Goal: Find contact information: Find contact information

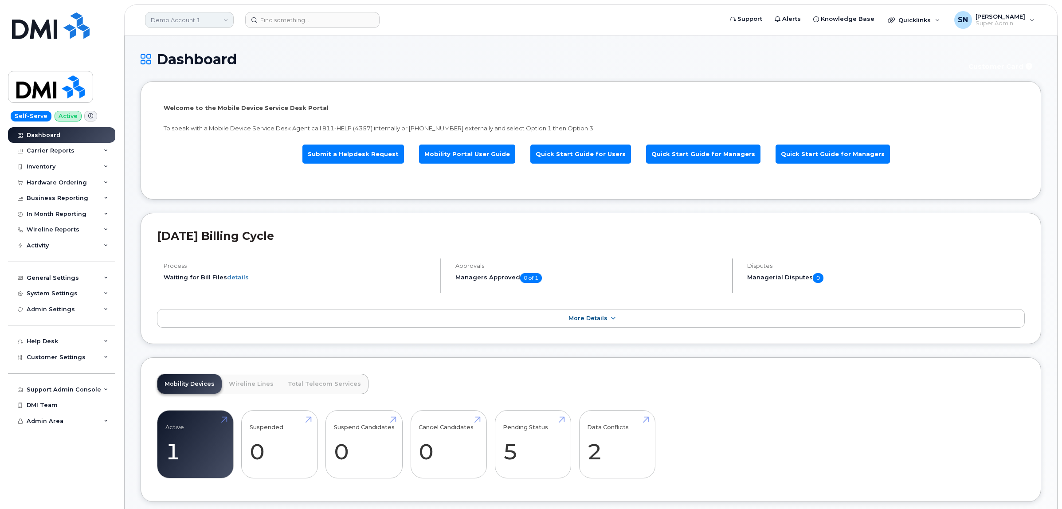
click at [201, 24] on link "Demo Account 1" at bounding box center [189, 20] width 89 height 16
type input "kiew"
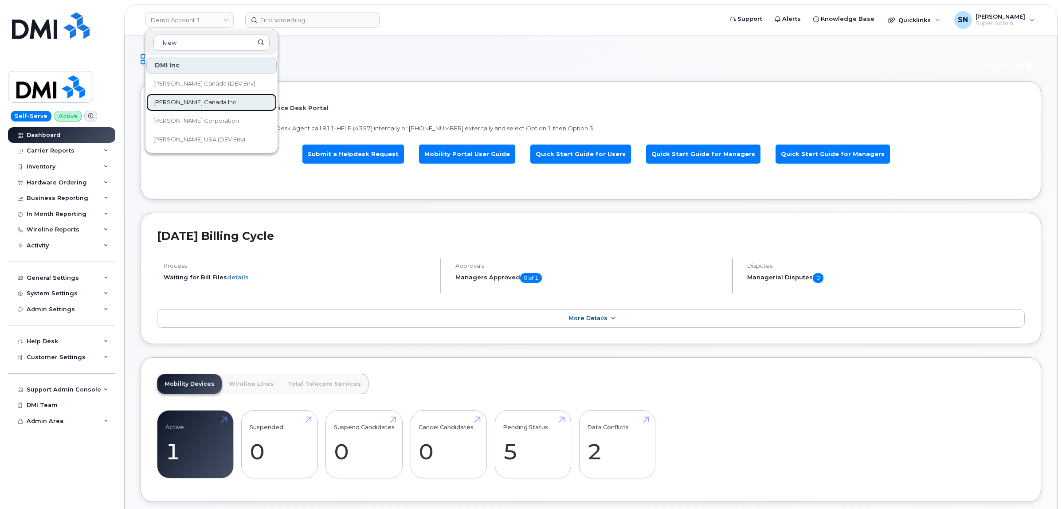
click at [180, 106] on span "[PERSON_NAME] Canada Inc" at bounding box center [194, 102] width 83 height 9
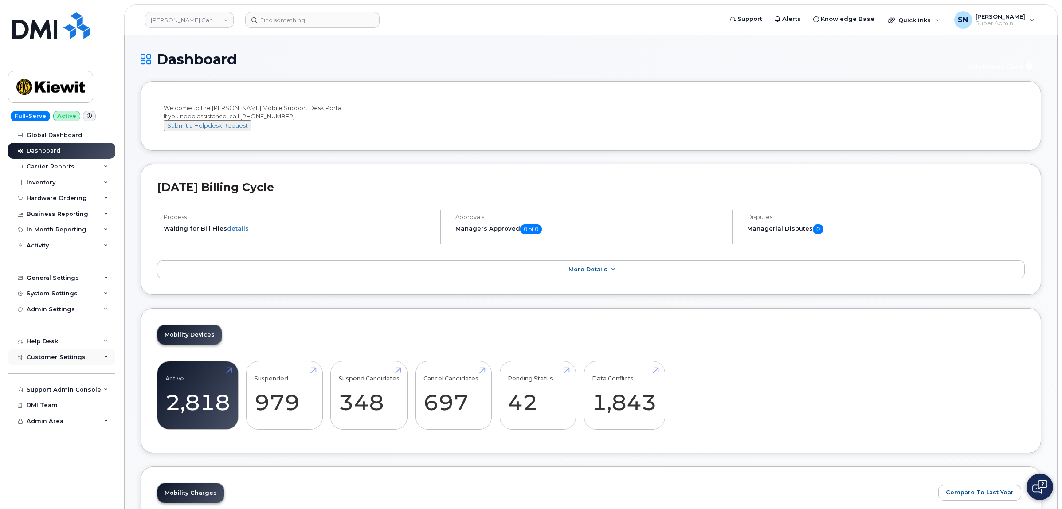
click at [68, 365] on div "Customer Settings" at bounding box center [61, 357] width 107 height 16
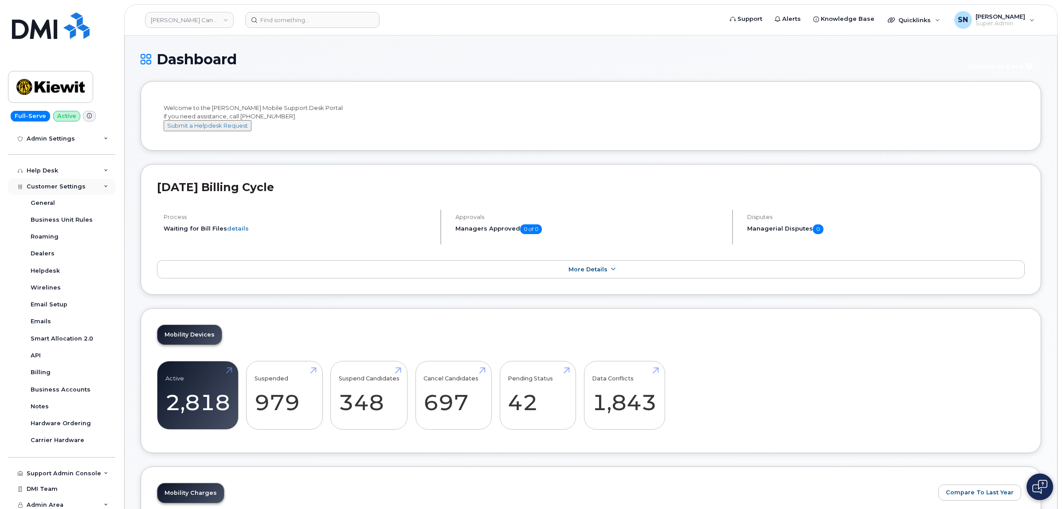
scroll to position [178, 0]
click at [71, 384] on div "Business Accounts" at bounding box center [61, 386] width 60 height 8
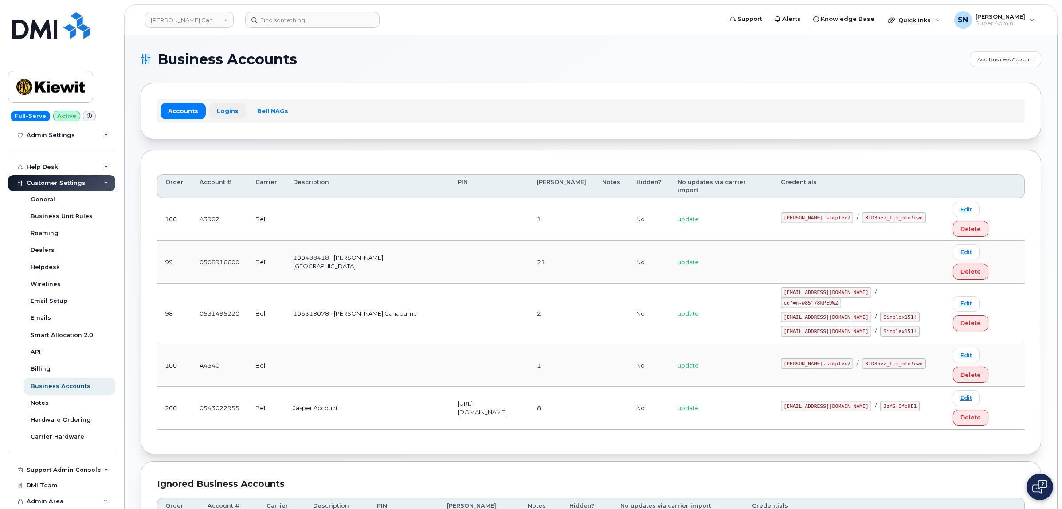
click at [225, 114] on link "Logins" at bounding box center [227, 111] width 37 height 16
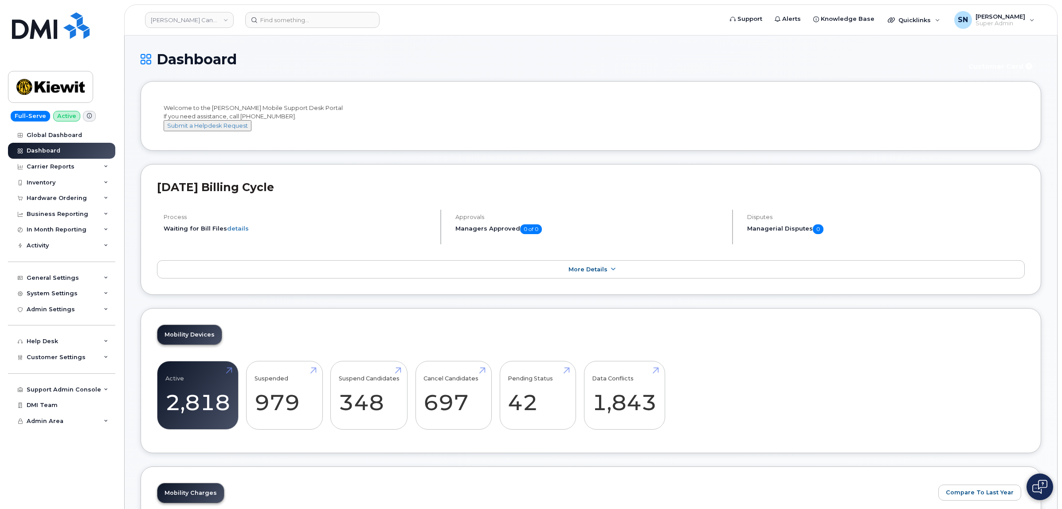
click at [298, 52] on h1 "Dashboard" at bounding box center [549, 59] width 816 height 16
click at [69, 199] on div "Hardware Ordering" at bounding box center [57, 198] width 60 height 7
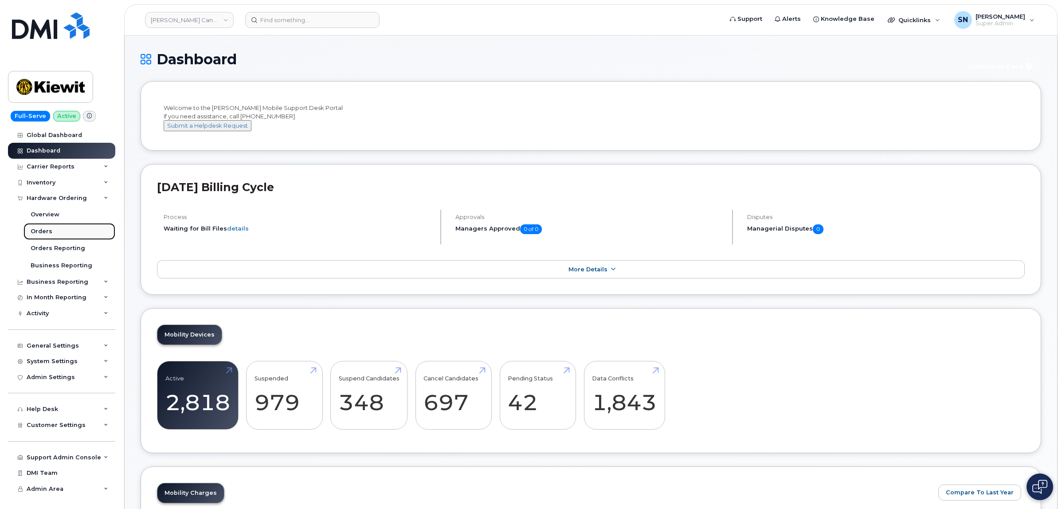
click at [52, 227] on link "Orders" at bounding box center [69, 231] width 92 height 17
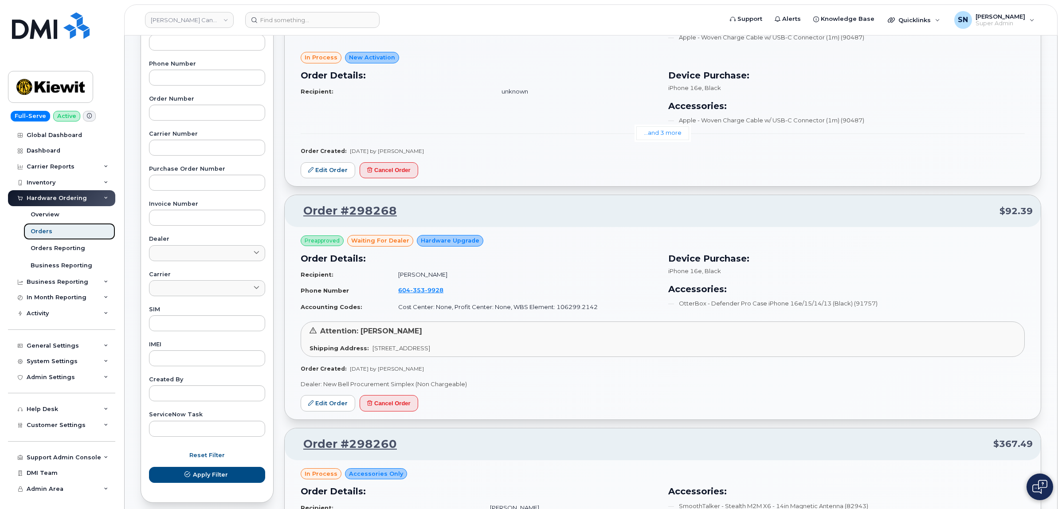
scroll to position [12, 0]
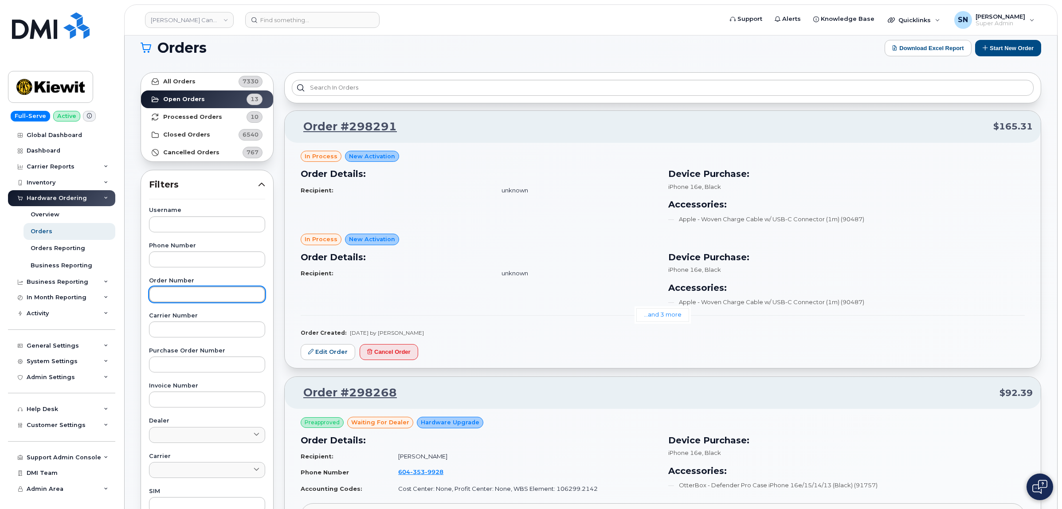
click at [185, 292] on input "text" at bounding box center [207, 294] width 116 height 16
paste input "298274"
type input "298274"
click at [177, 82] on strong "All Orders" at bounding box center [179, 81] width 32 height 7
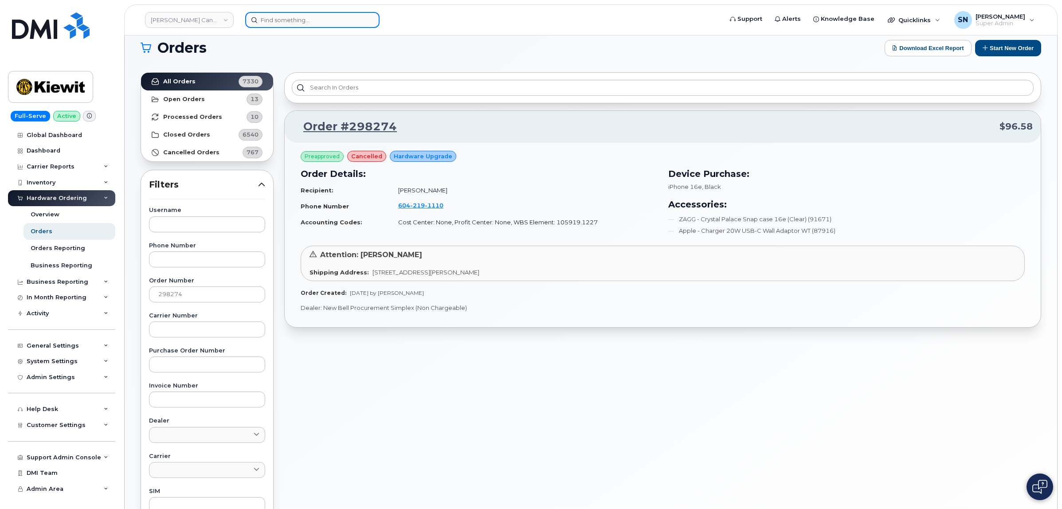
click at [312, 21] on input at bounding box center [312, 20] width 134 height 16
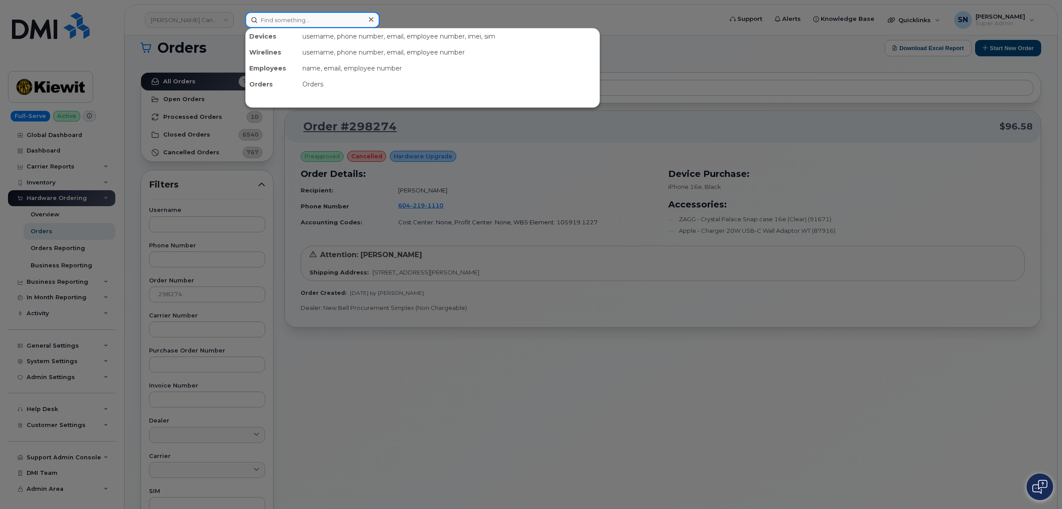
paste input "5062719605"
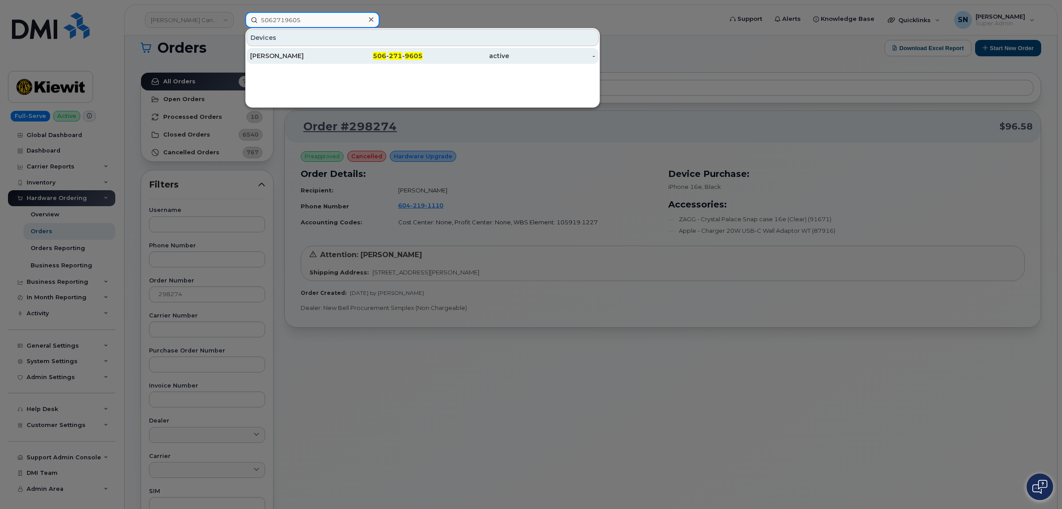
type input "5062719605"
click at [300, 57] on div "Kara McCready" at bounding box center [293, 55] width 86 height 9
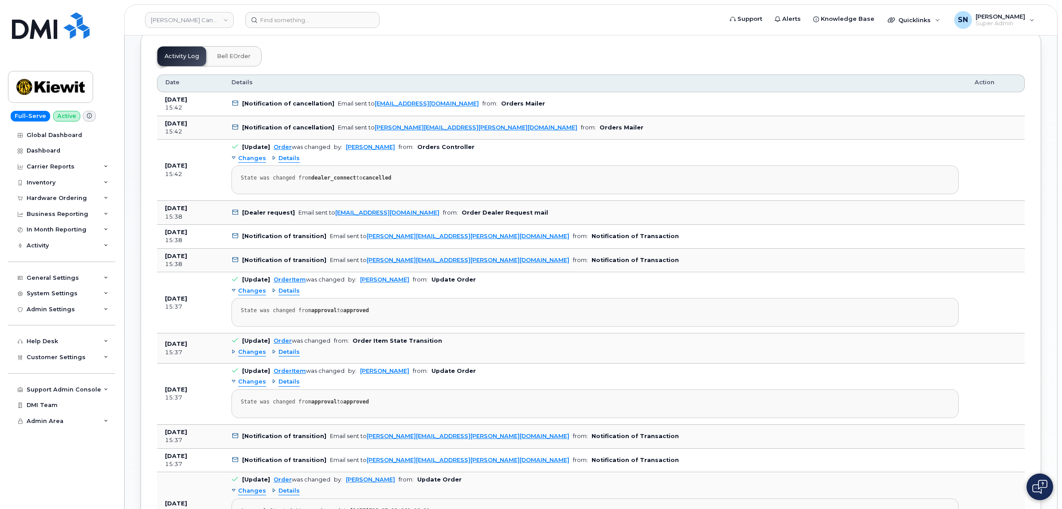
scroll to position [443, 0]
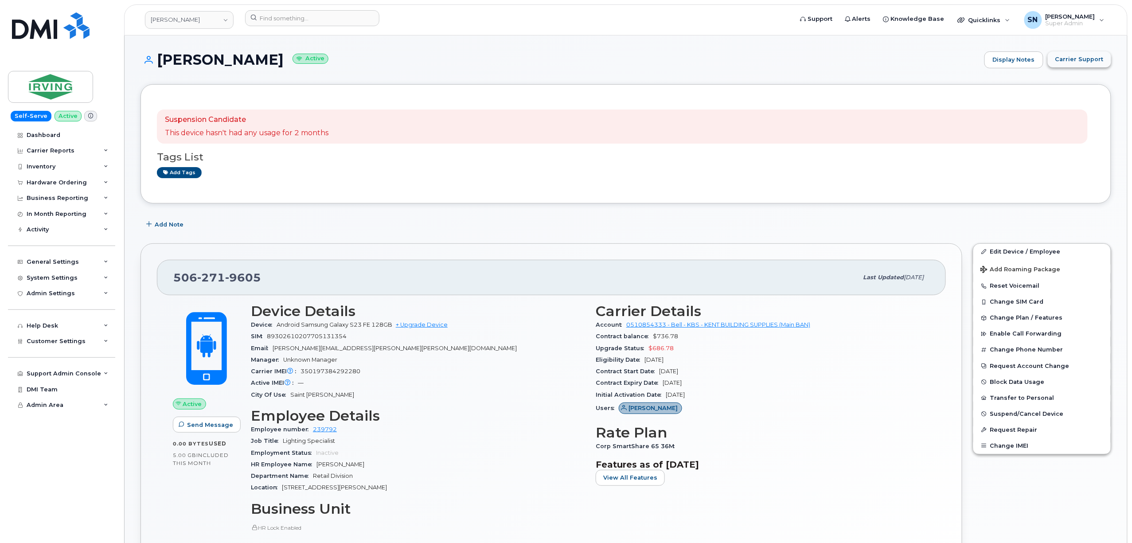
click at [1087, 66] on button "Carrier Support" at bounding box center [1079, 59] width 63 height 16
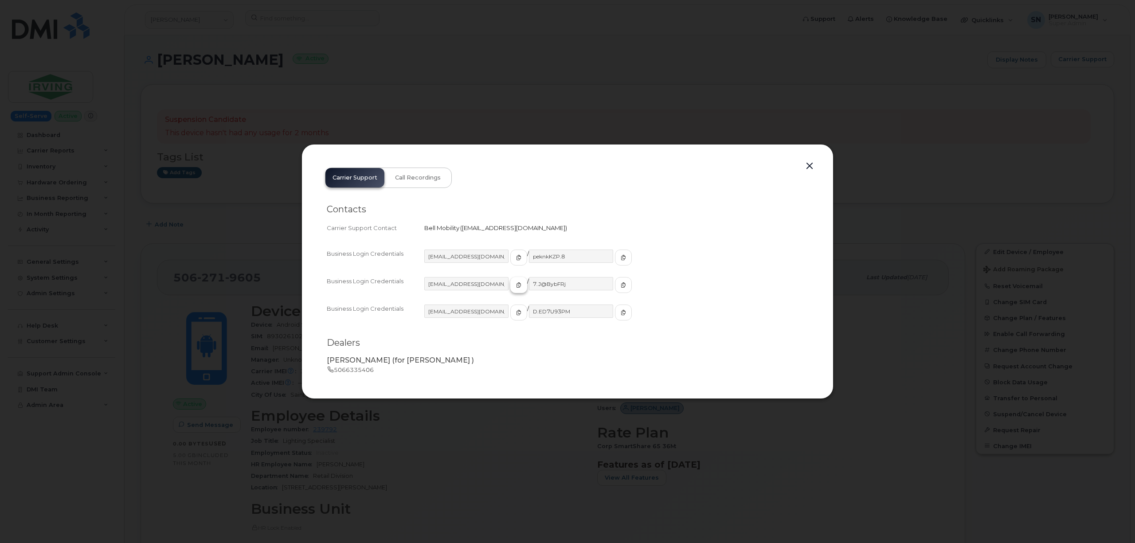
click at [510, 291] on button "button" at bounding box center [518, 285] width 17 height 16
click at [619, 285] on span "button" at bounding box center [623, 285] width 8 height 8
click at [808, 165] on button "button" at bounding box center [809, 166] width 13 height 12
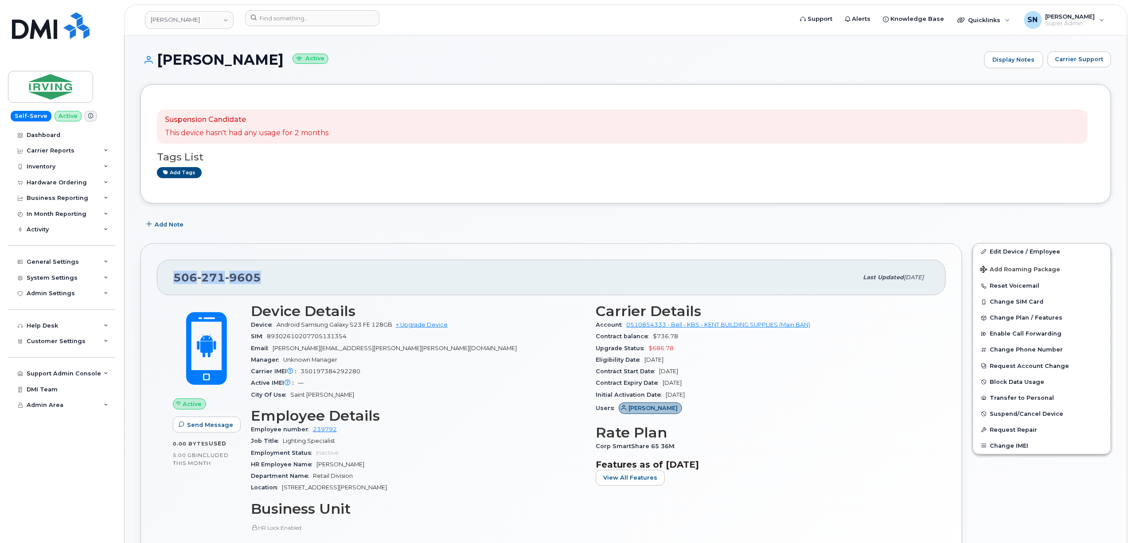
drag, startPoint x: 177, startPoint y: 278, endPoint x: 261, endPoint y: 285, distance: 83.6
click at [261, 285] on div "506 271 9605" at bounding box center [515, 277] width 685 height 19
copy span "506 271 9605"
click at [187, 19] on link "JD Irving" at bounding box center [189, 20] width 89 height 18
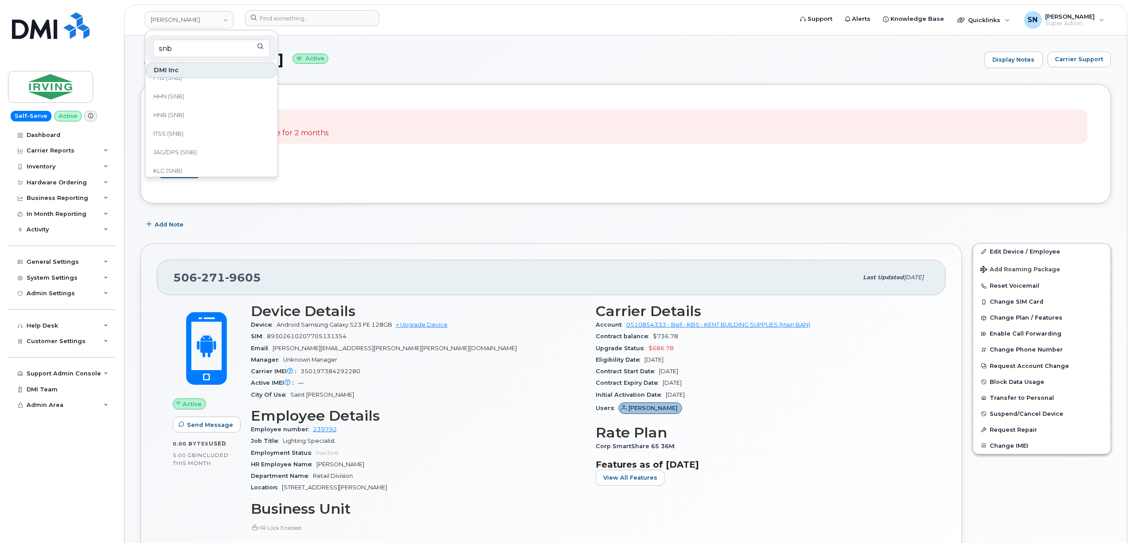
scroll to position [236, 0]
type input "snb"
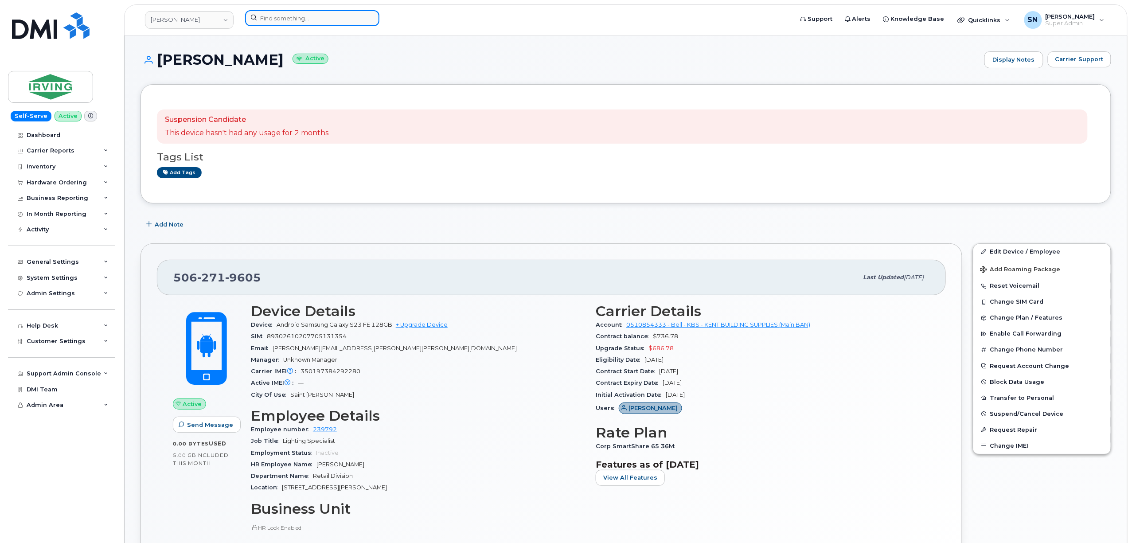
click at [302, 23] on input at bounding box center [312, 18] width 134 height 16
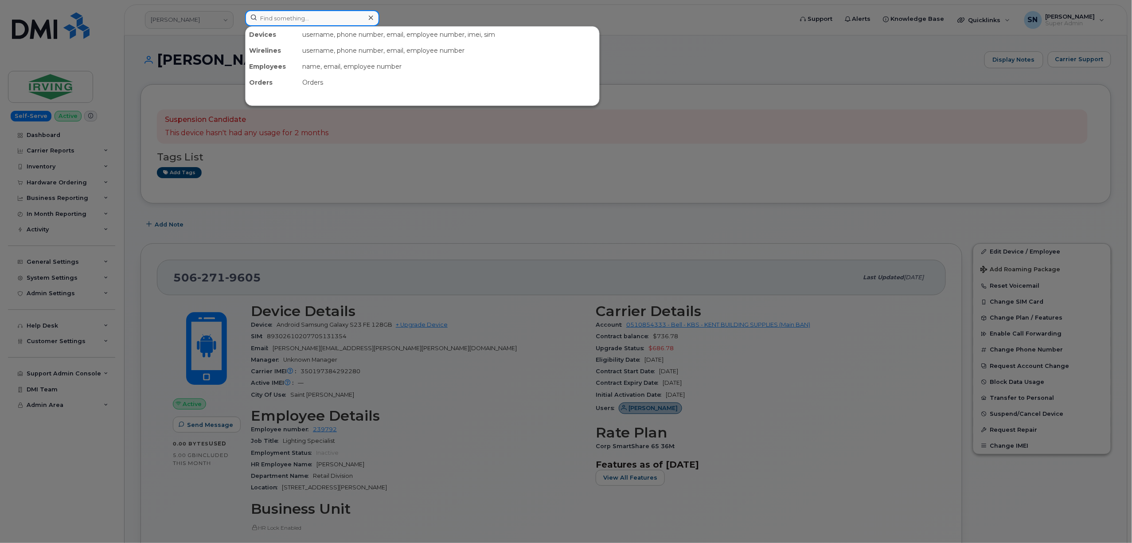
paste input "2506158340"
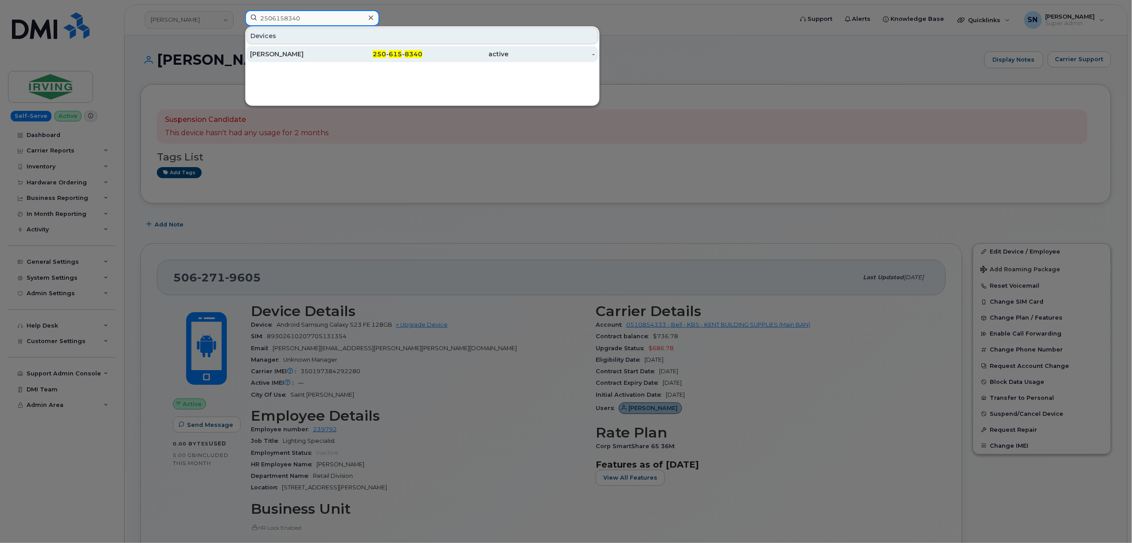
type input "2506158340"
click at [304, 58] on div "Shawn Filion" at bounding box center [293, 54] width 86 height 9
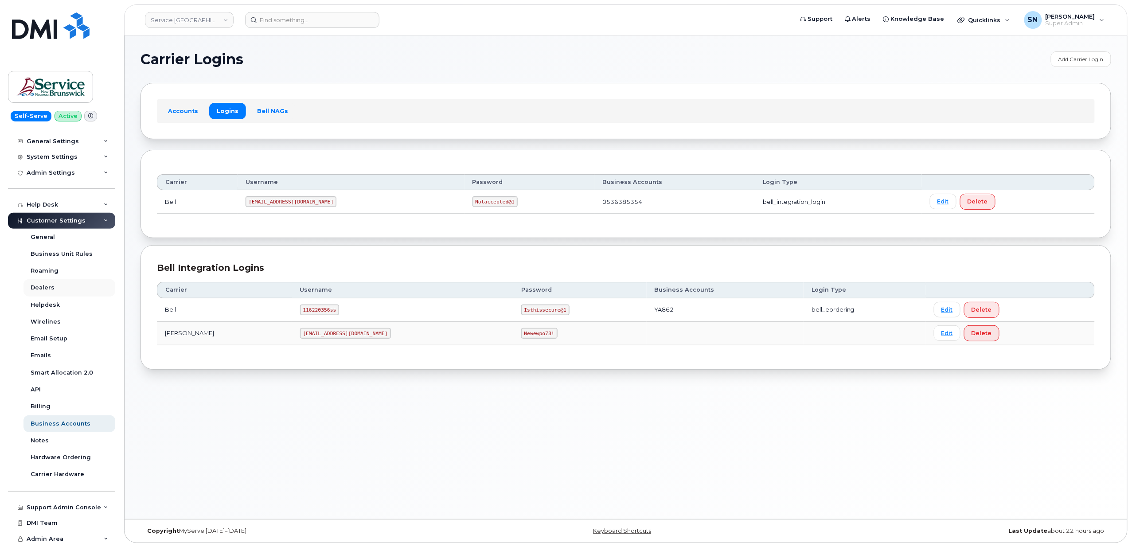
scroll to position [139, 0]
click at [66, 139] on div "General Settings" at bounding box center [53, 138] width 52 height 7
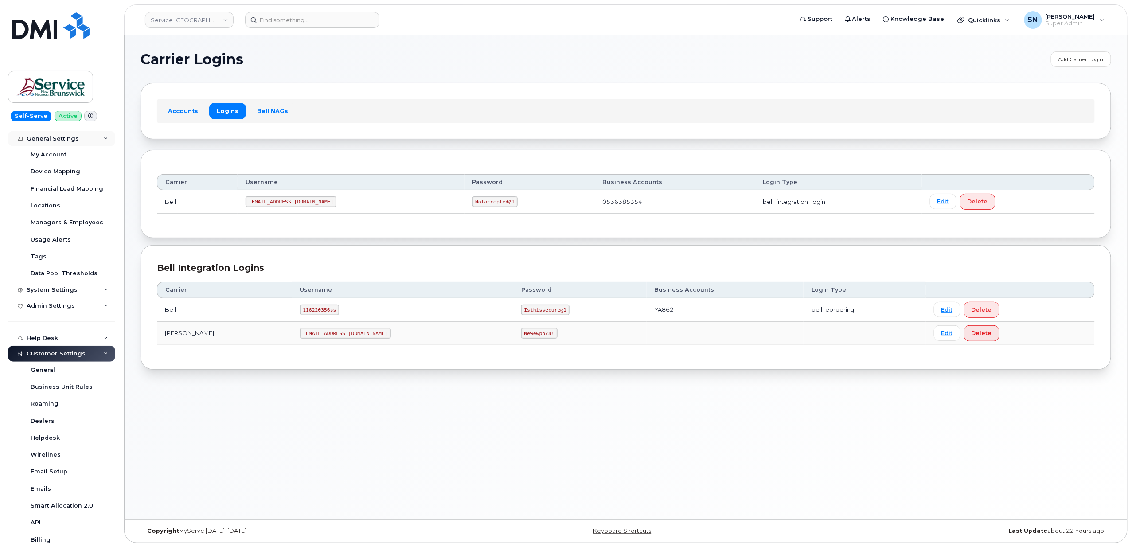
click at [62, 141] on div "General Settings" at bounding box center [53, 138] width 52 height 7
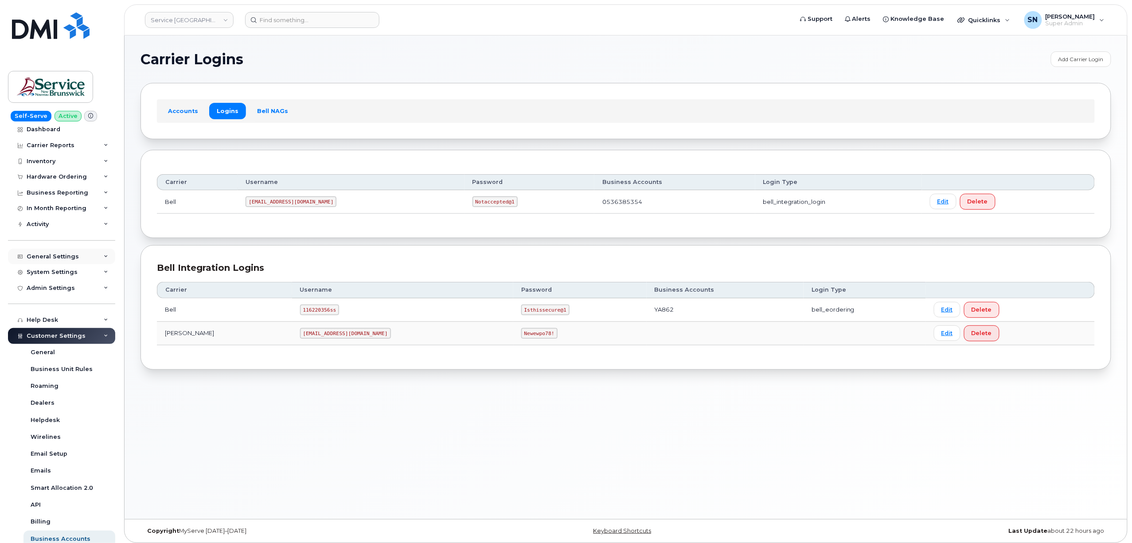
scroll to position [0, 0]
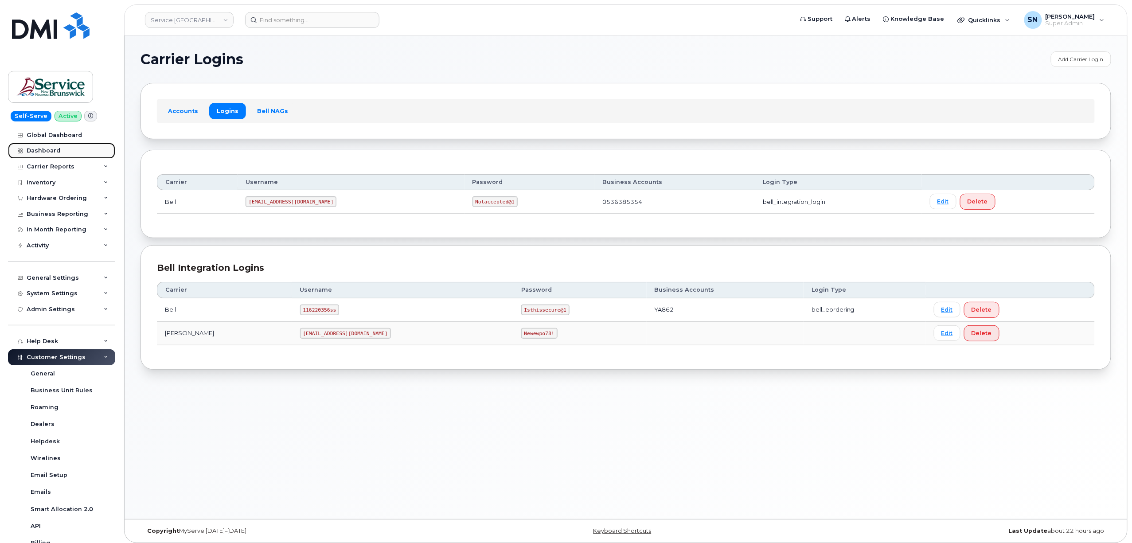
click at [55, 148] on div "Dashboard" at bounding box center [44, 150] width 34 height 7
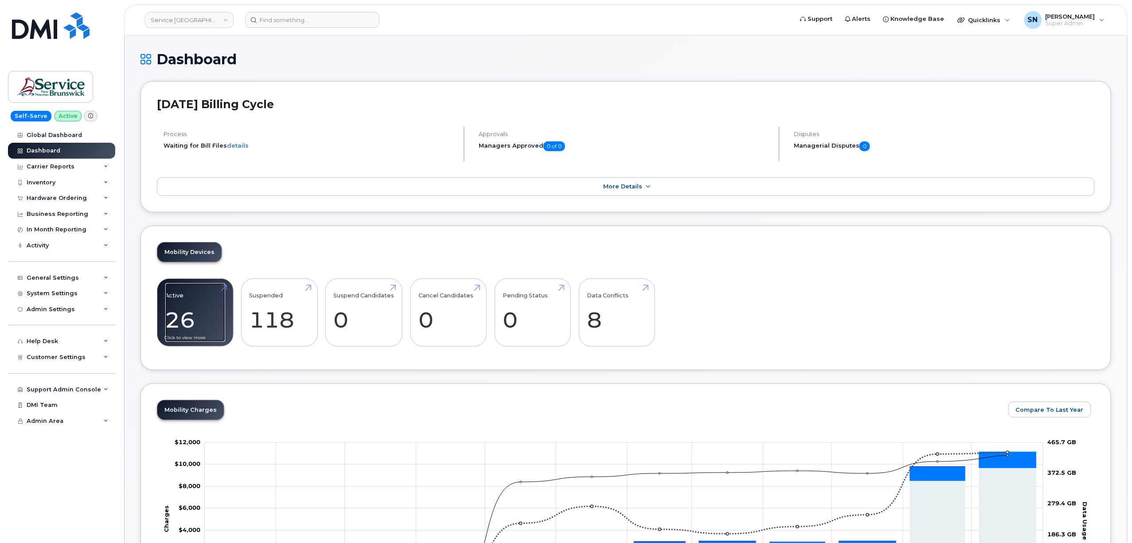
click at [185, 333] on link "Active 26" at bounding box center [195, 312] width 60 height 59
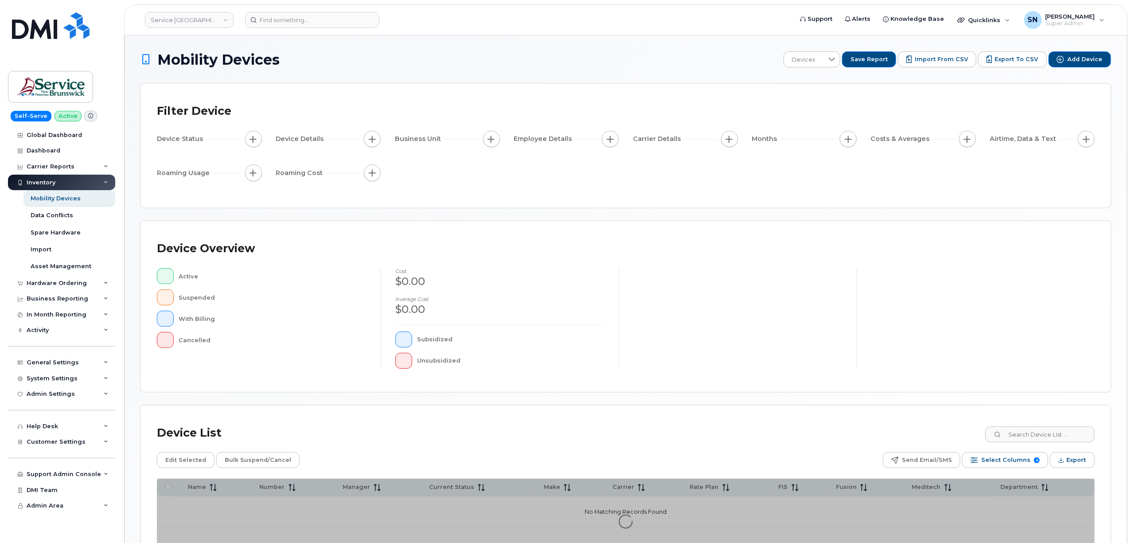
scroll to position [67, 0]
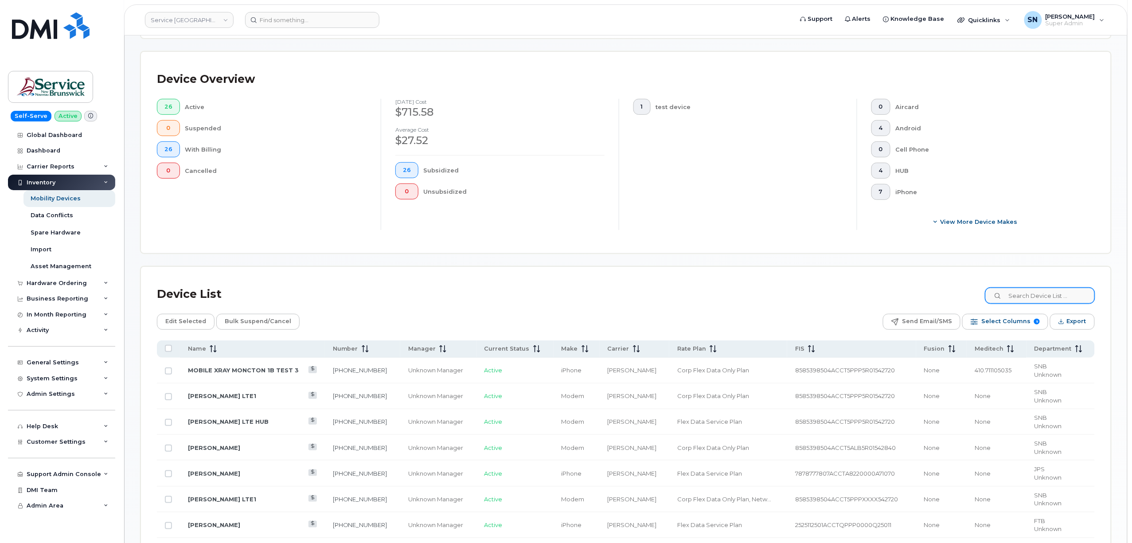
scroll to position [185, 0]
drag, startPoint x: 1038, startPoint y: 284, endPoint x: 1041, endPoint y: 300, distance: 16.7
click at [1038, 285] on div "Device List" at bounding box center [626, 293] width 938 height 23
click at [1042, 302] on input at bounding box center [1040, 295] width 110 height 16
type input "[PERSON_NAME]"
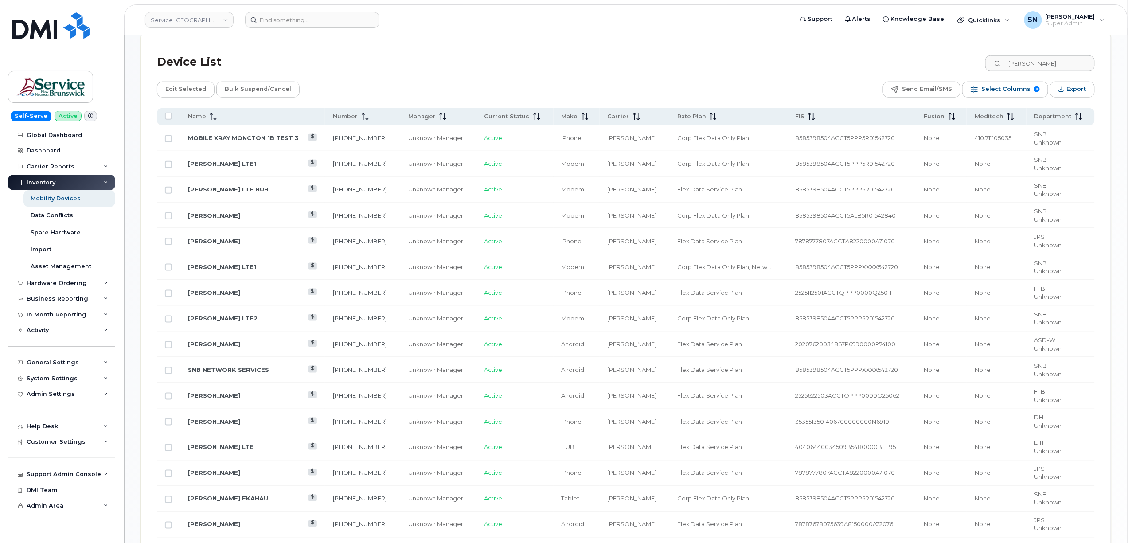
scroll to position [422, 0]
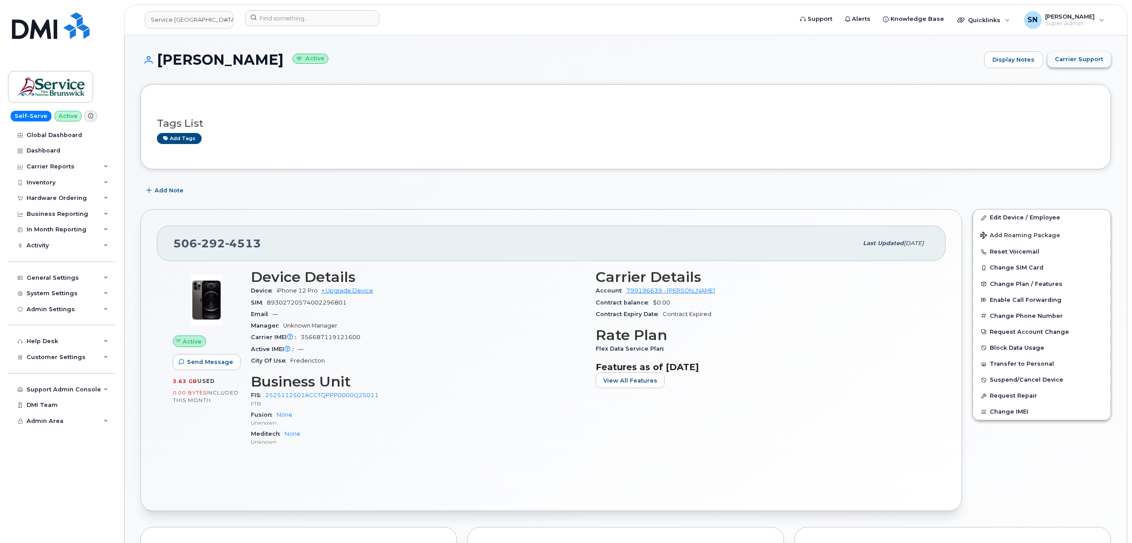
click at [1052, 54] on button "Carrier Support" at bounding box center [1079, 59] width 63 height 16
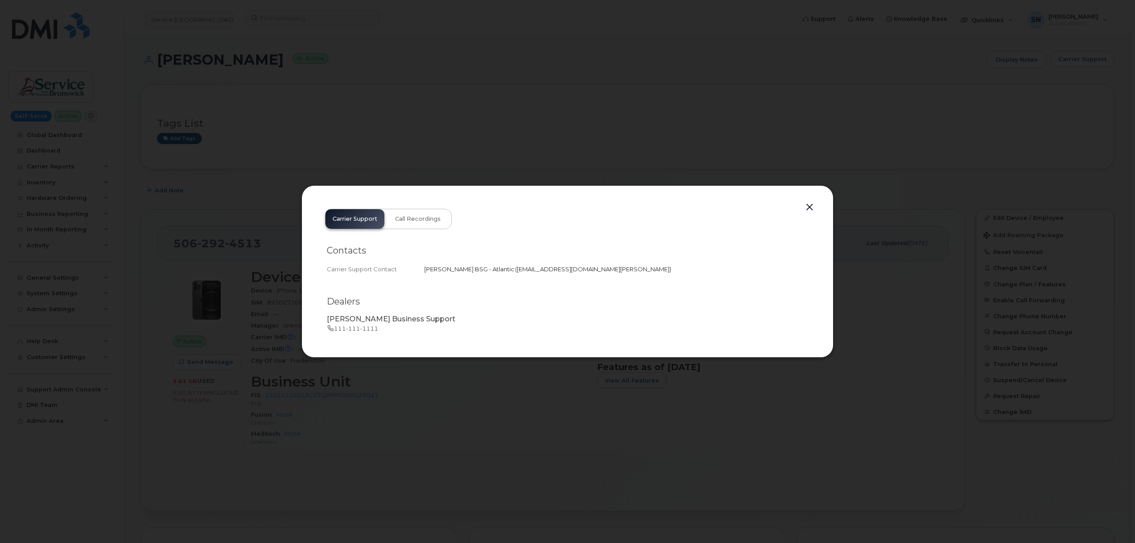
click at [812, 206] on button "button" at bounding box center [809, 207] width 13 height 12
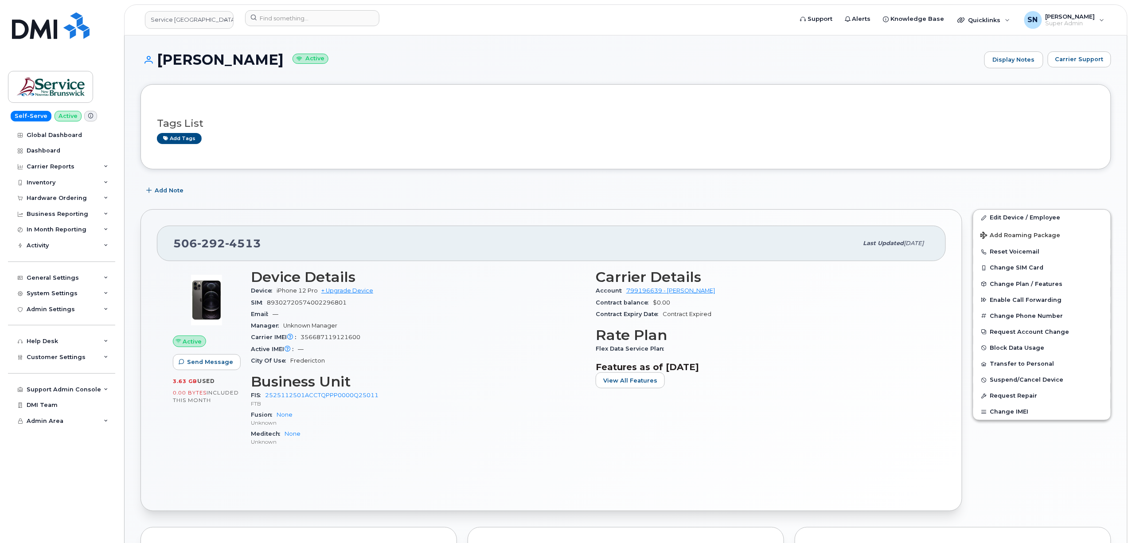
click at [511, 278] on h3 "Device Details" at bounding box center [418, 277] width 334 height 16
click at [1077, 62] on span "Carrier Support" at bounding box center [1079, 59] width 48 height 8
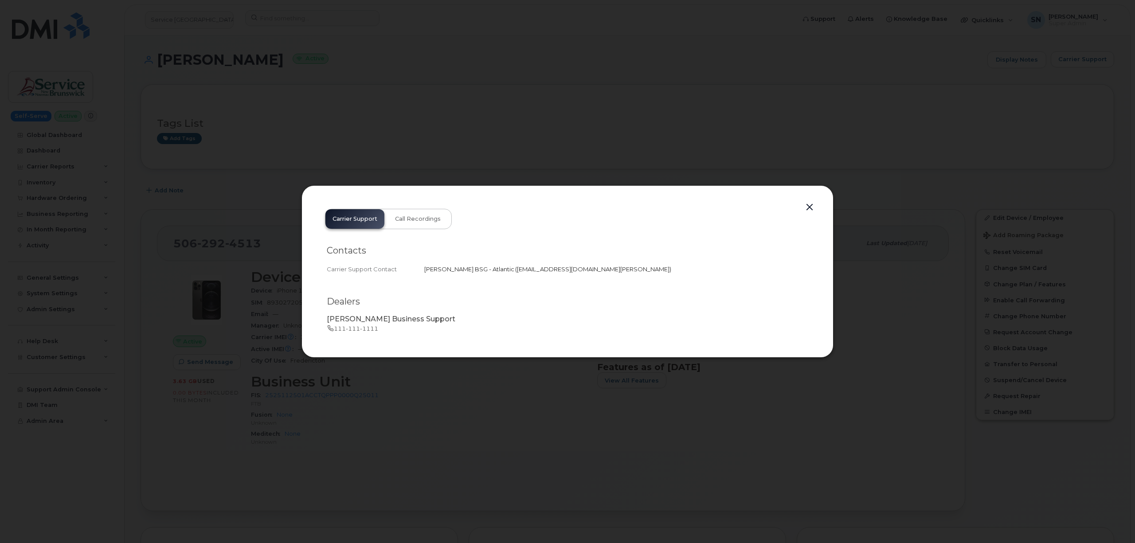
click at [813, 203] on button "button" at bounding box center [809, 207] width 13 height 12
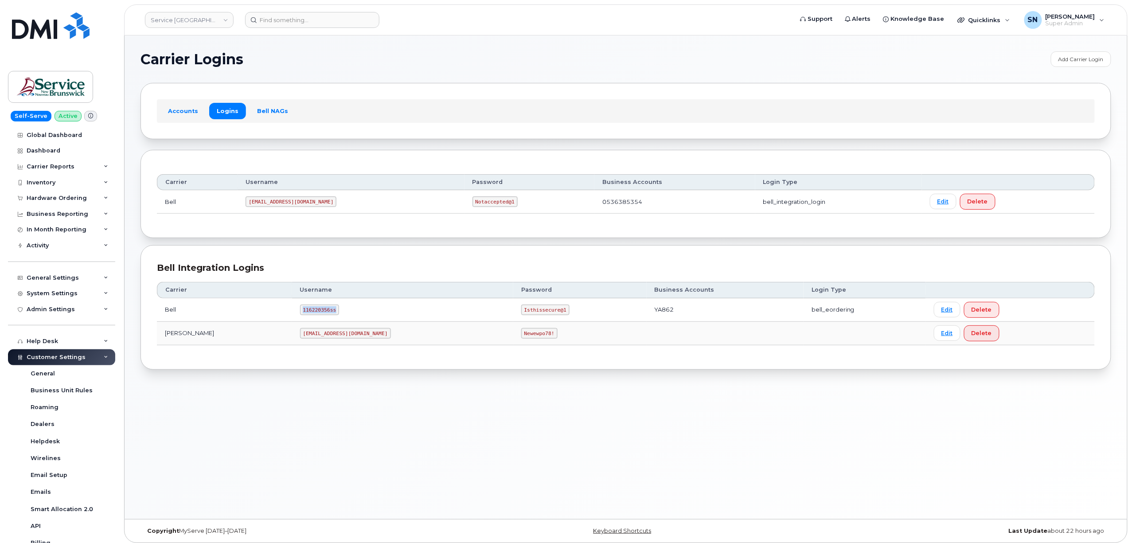
drag, startPoint x: 257, startPoint y: 308, endPoint x: 299, endPoint y: 316, distance: 42.5
click at [299, 316] on td "116220356ss" at bounding box center [402, 309] width 221 height 23
copy code "116220356ss"
drag, startPoint x: 426, startPoint y: 313, endPoint x: 473, endPoint y: 313, distance: 46.1
click at [513, 313] on td "Isthissecure@1" at bounding box center [579, 309] width 133 height 23
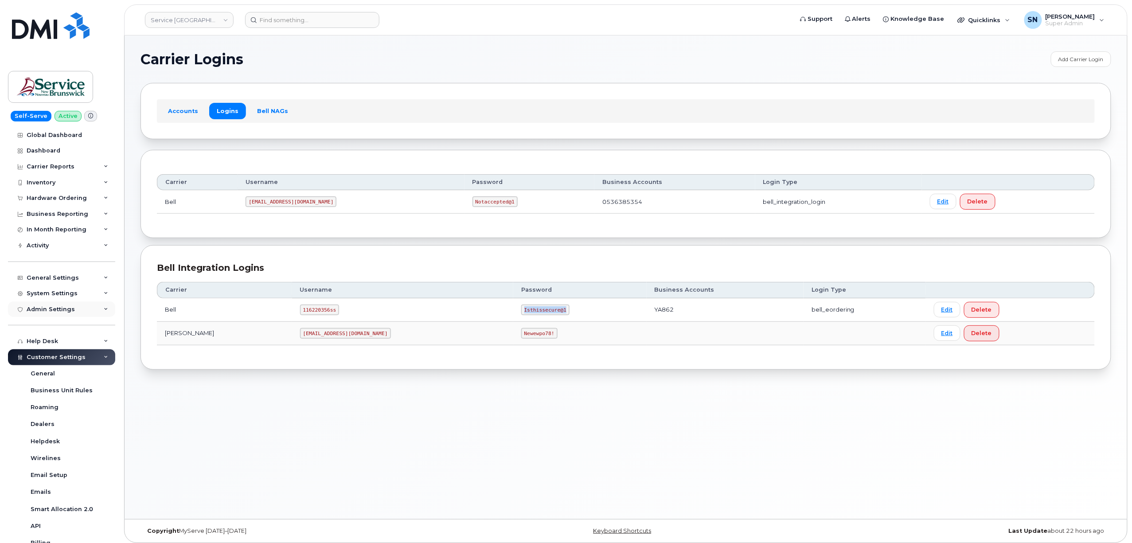
copy code "Isthissecure@1"
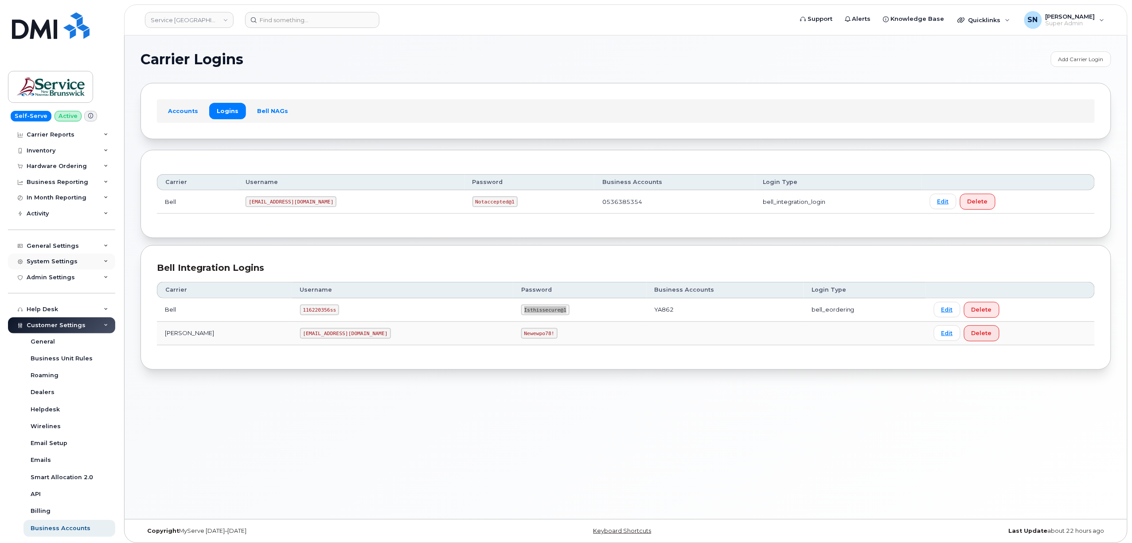
scroll to position [59, 0]
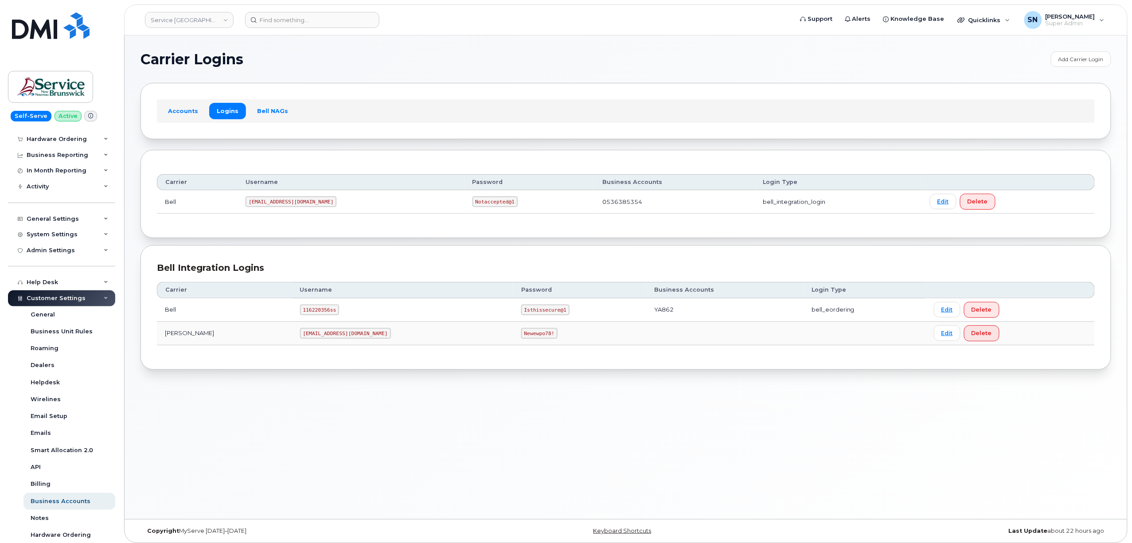
click at [39, 301] on span "Customer Settings" at bounding box center [56, 298] width 59 height 7
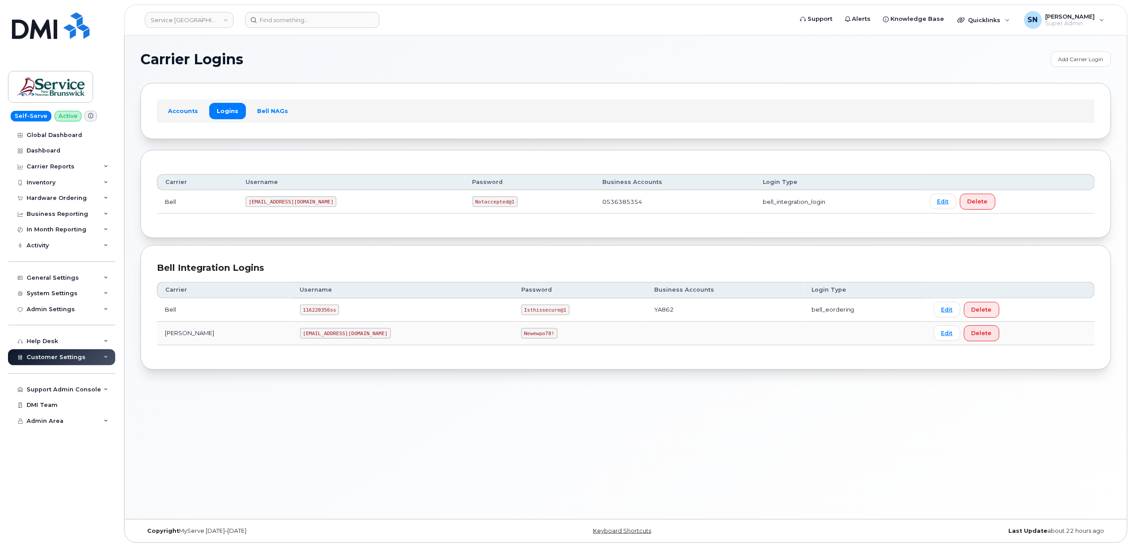
scroll to position [0, 0]
drag, startPoint x: 254, startPoint y: 206, endPoint x: 303, endPoint y: 205, distance: 49.2
click at [303, 205] on td "[EMAIL_ADDRESS][DOMAIN_NAME]" at bounding box center [351, 201] width 227 height 23
copy code "[EMAIL_ADDRESS][DOMAIN_NAME]"
drag, startPoint x: 410, startPoint y: 204, endPoint x: 461, endPoint y: 211, distance: 51.5
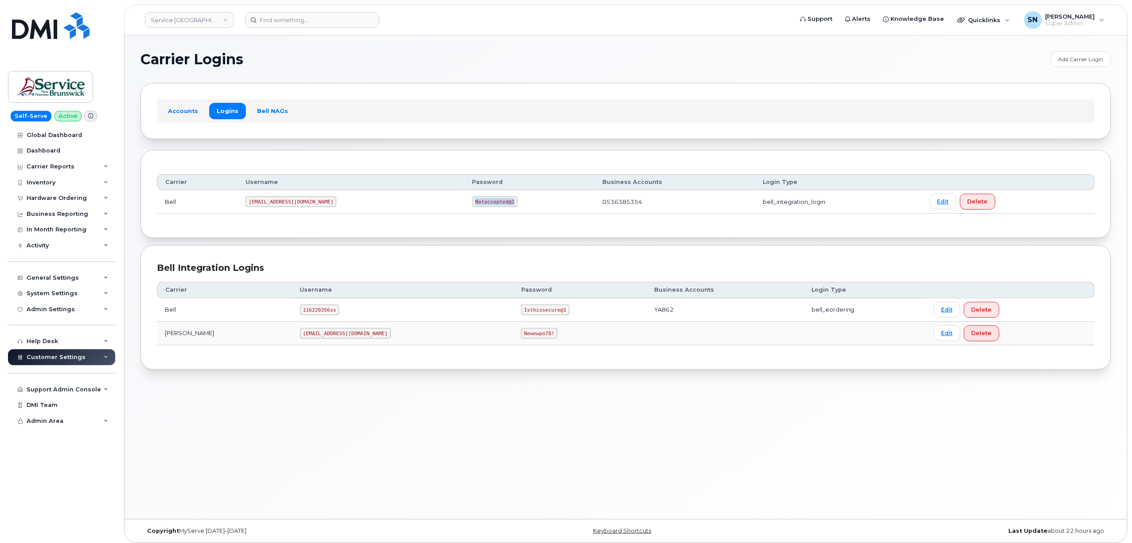
click at [465, 211] on td "Notaccepted@1" at bounding box center [530, 201] width 130 height 23
copy code "Notaccepted@1"
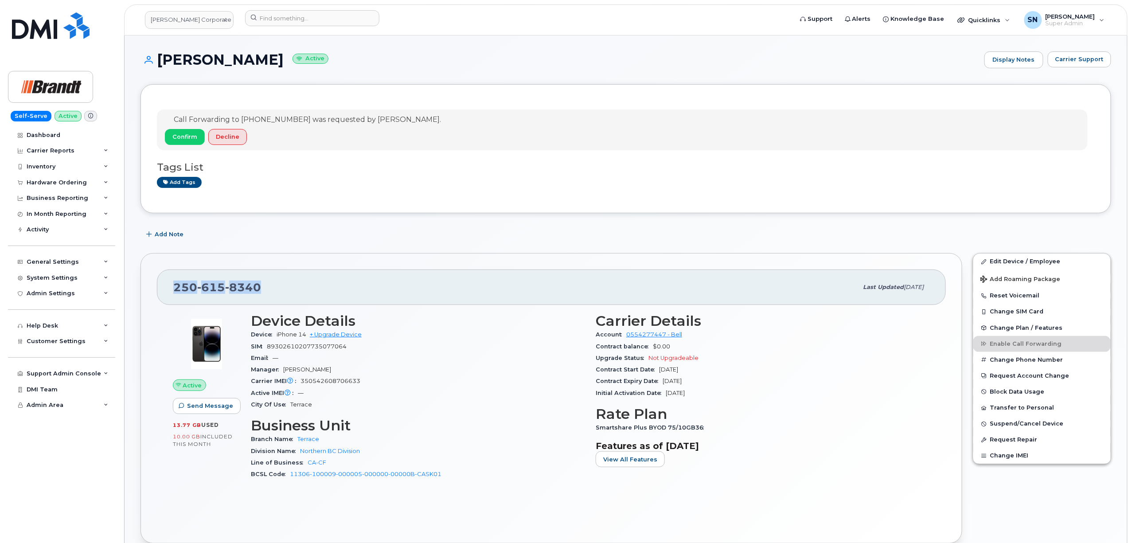
drag, startPoint x: 176, startPoint y: 287, endPoint x: 263, endPoint y: 286, distance: 86.5
click at [263, 286] on div "250 615 8340" at bounding box center [515, 287] width 685 height 19
copy span "250 615 8340"
click at [1073, 59] on span "Carrier Support" at bounding box center [1079, 59] width 48 height 8
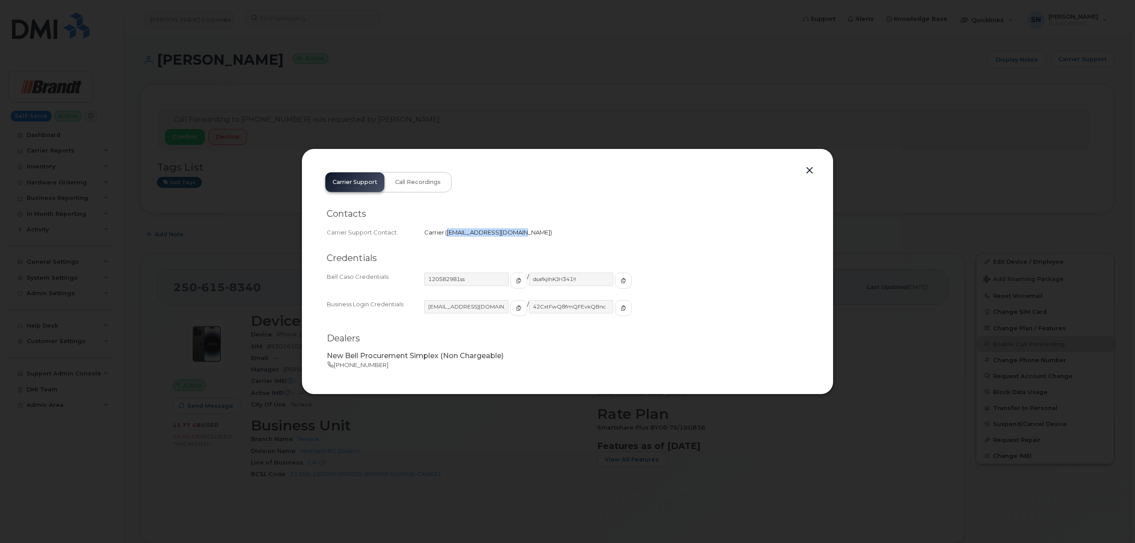
drag, startPoint x: 447, startPoint y: 234, endPoint x: 511, endPoint y: 238, distance: 64.4
click at [511, 238] on div "Carrier Support Contact Carrier   corpclientcare@bell.ca" at bounding box center [567, 233] width 481 height 12
copy span "corpclientcare@bell.ca"
drag, startPoint x: 811, startPoint y: 172, endPoint x: 773, endPoint y: 190, distance: 41.9
click at [811, 172] on button "button" at bounding box center [809, 170] width 13 height 12
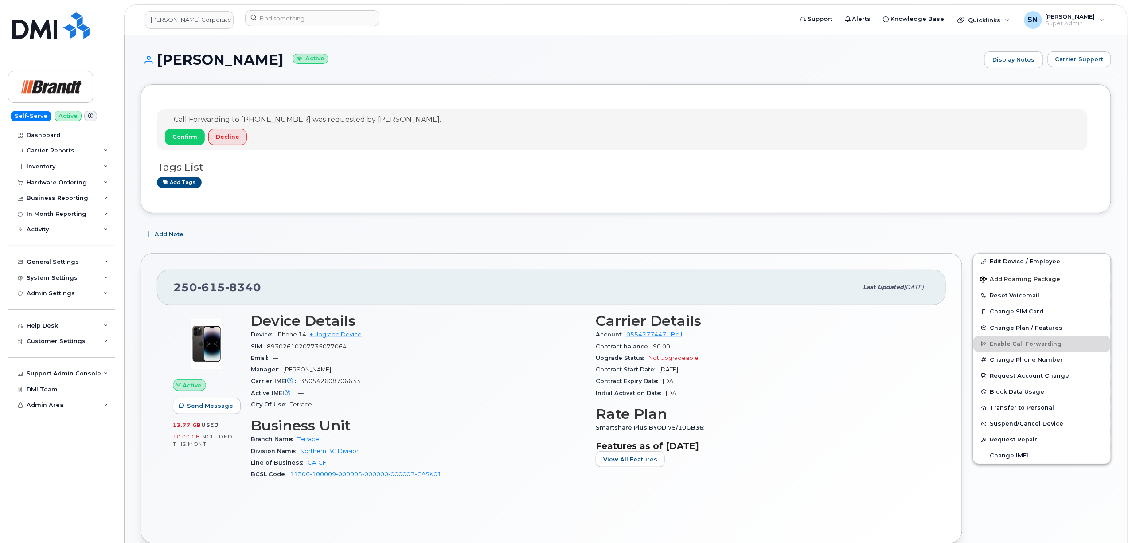
click at [408, 250] on div "250 615 8340 Last updated Aug 14, 2025 Active Send Message 13.77 GB  used 10.00…" at bounding box center [551, 398] width 833 height 301
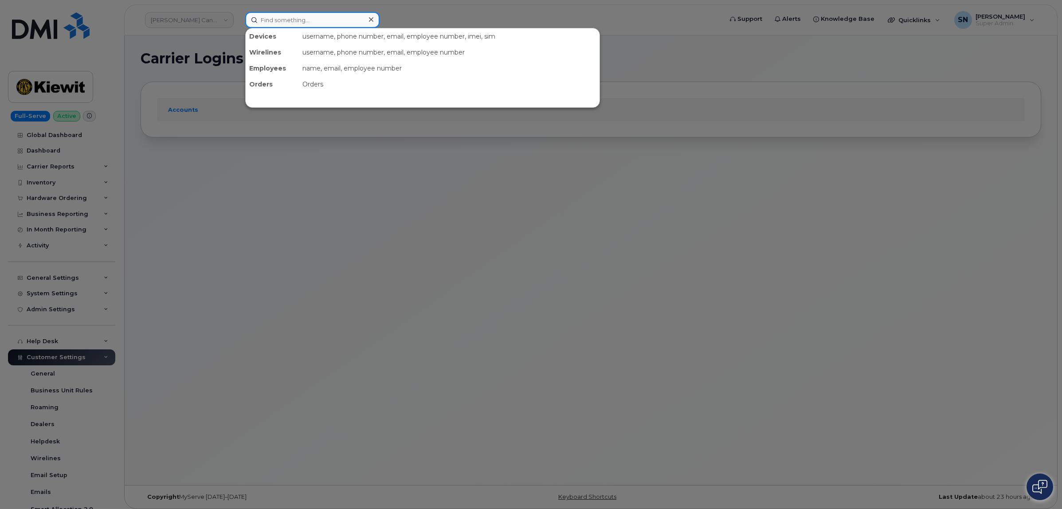
click at [279, 24] on input at bounding box center [312, 20] width 134 height 16
paste input "2502638341"
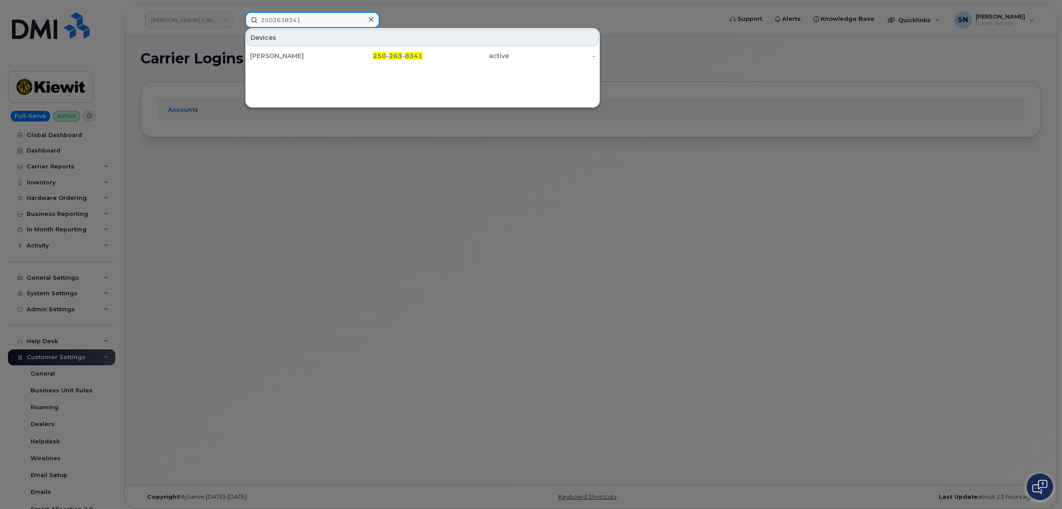
type input "2502638341"
click at [305, 55] on div "[PERSON_NAME]" at bounding box center [293, 55] width 86 height 9
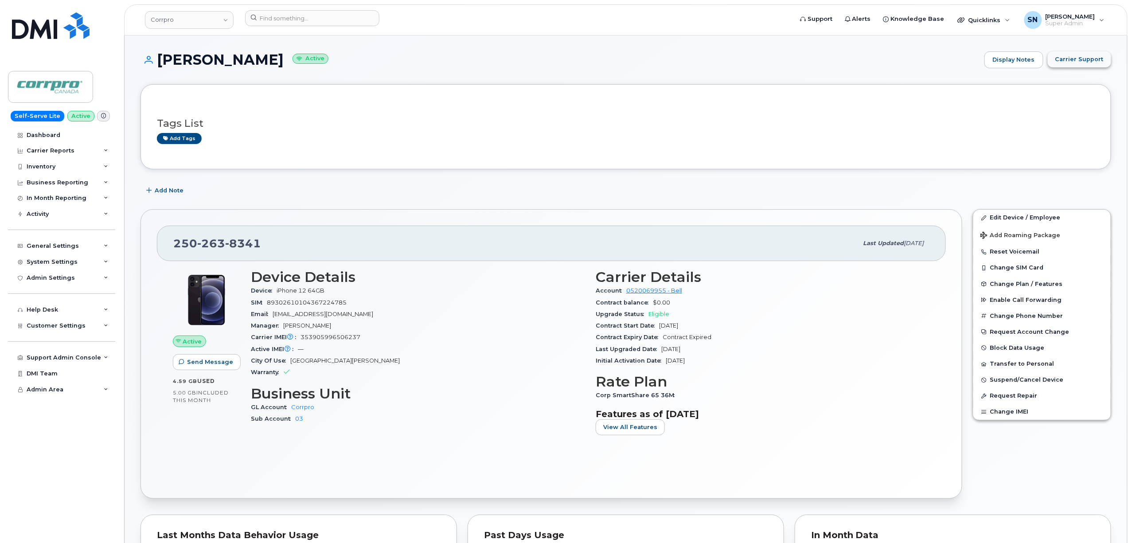
click at [1080, 61] on span "Carrier Support" at bounding box center [1079, 59] width 48 height 8
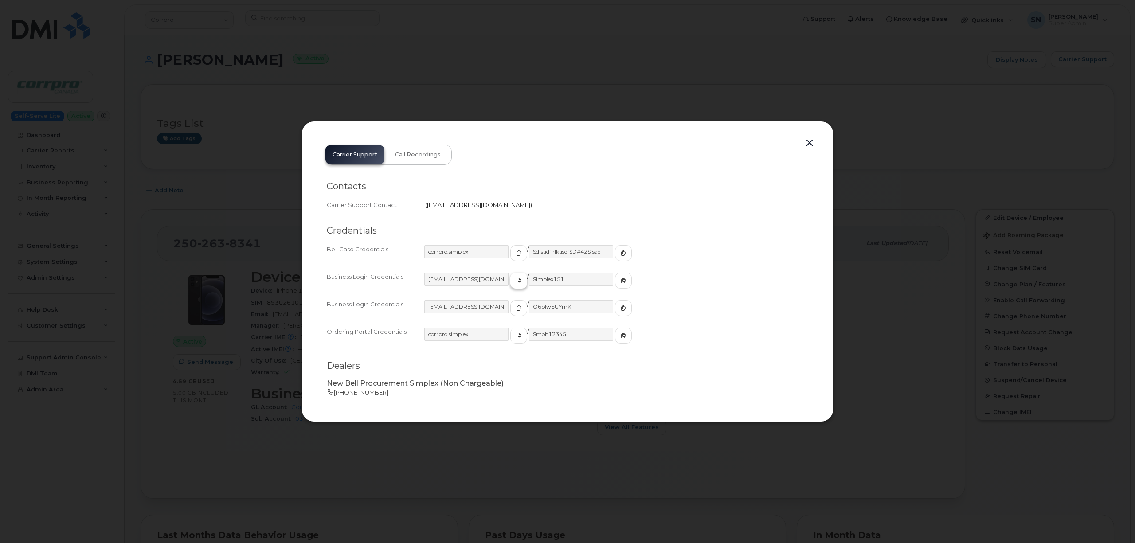
click at [510, 282] on button "button" at bounding box center [518, 281] width 17 height 16
drag, startPoint x: 607, startPoint y: 274, endPoint x: 603, endPoint y: 278, distance: 6.0
click at [615, 274] on button "button" at bounding box center [623, 281] width 17 height 16
click at [809, 144] on button "button" at bounding box center [809, 143] width 13 height 12
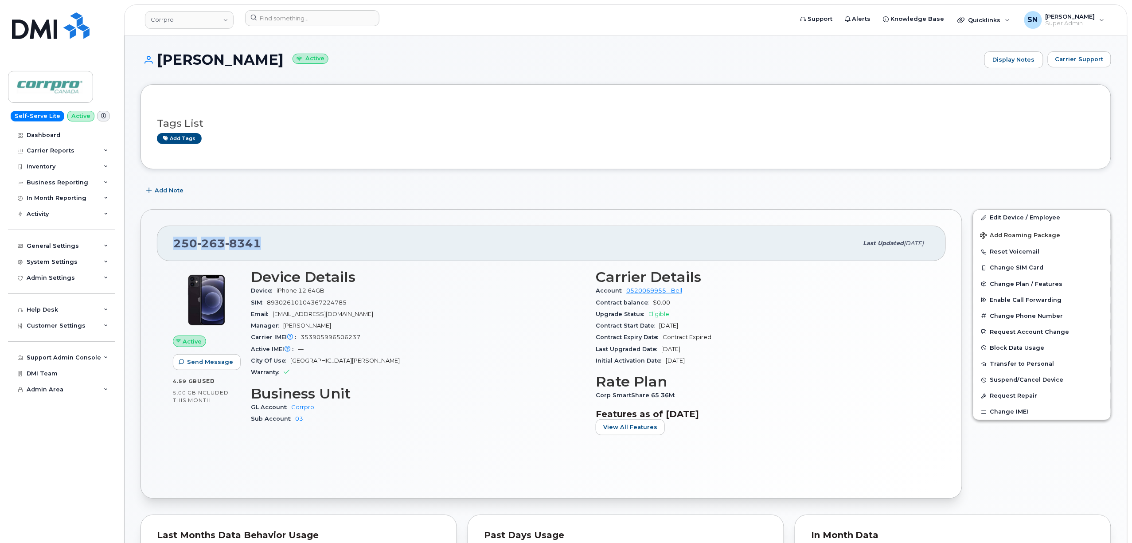
drag, startPoint x: 174, startPoint y: 245, endPoint x: 274, endPoint y: 247, distance: 99.8
click at [274, 247] on div "250 263 8341" at bounding box center [515, 243] width 685 height 19
copy span "250 263 8341"
click at [405, 156] on div "Tags List Add tags" at bounding box center [626, 126] width 971 height 85
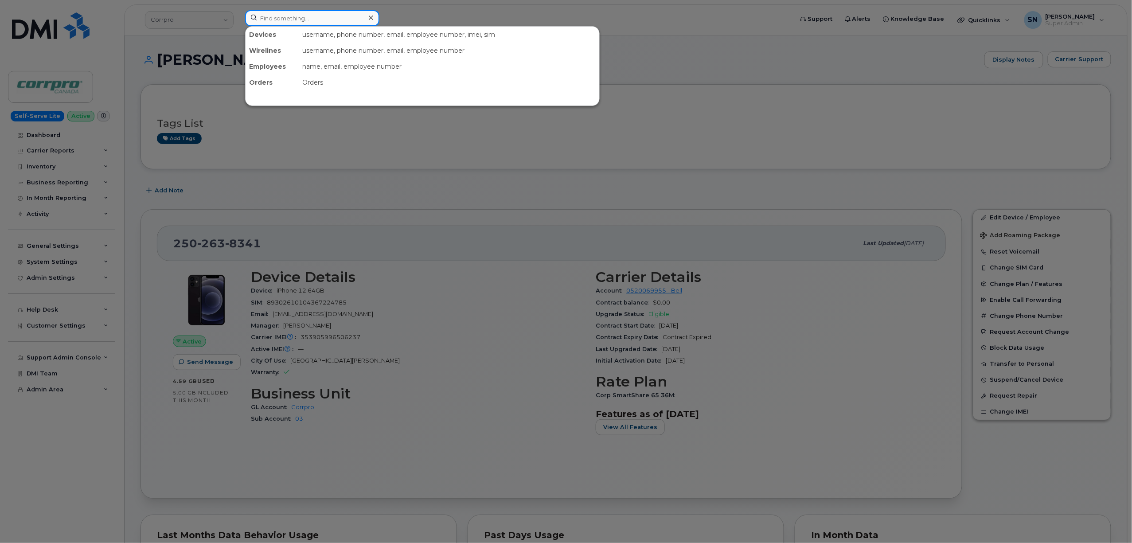
click at [311, 20] on input at bounding box center [312, 18] width 134 height 16
paste input "5063434449"
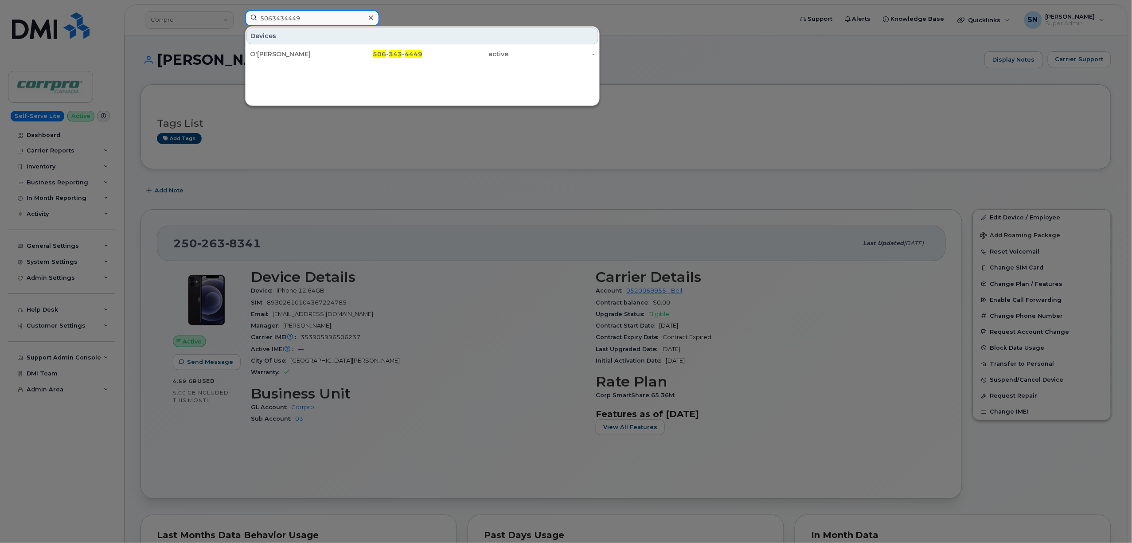
type input "5063434449"
click at [336, 50] on div "O'[PERSON_NAME]" at bounding box center [379, 54] width 86 height 16
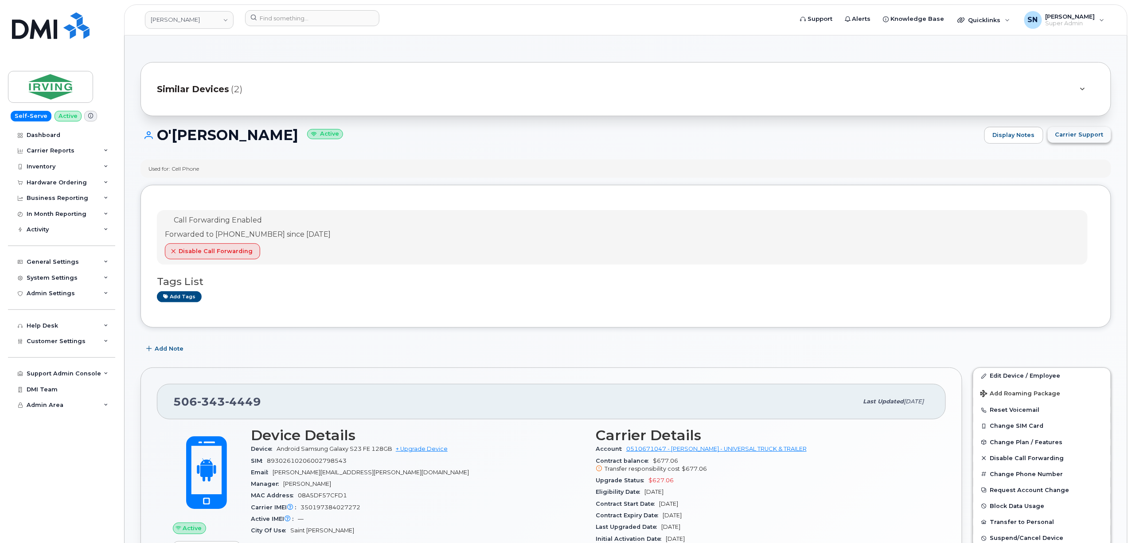
click at [1068, 138] on span "Carrier Support" at bounding box center [1079, 134] width 48 height 8
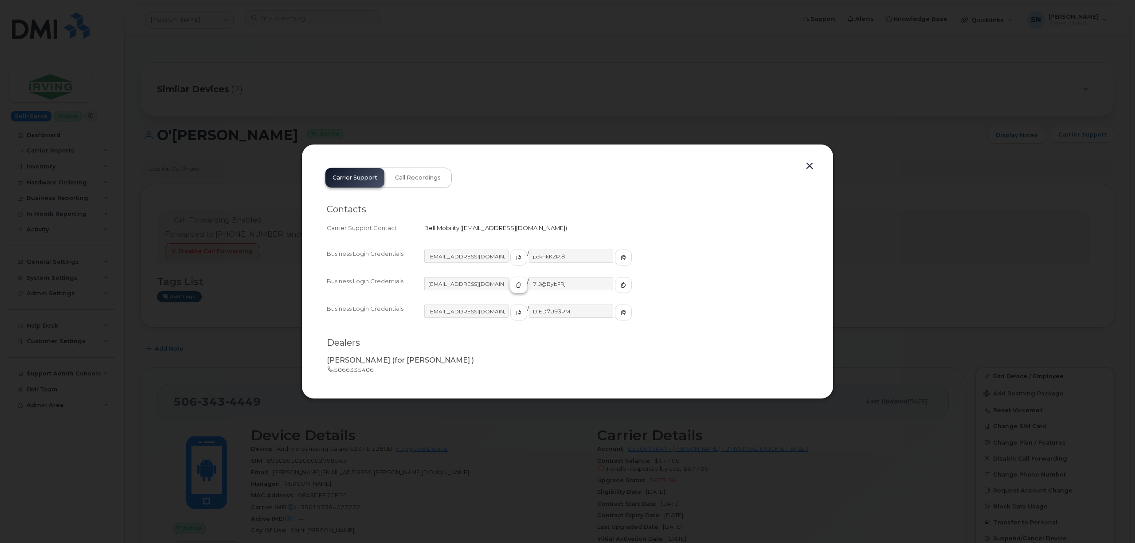
click at [510, 288] on button "button" at bounding box center [518, 285] width 17 height 16
click at [619, 282] on span "button" at bounding box center [623, 285] width 8 height 8
click at [809, 163] on button "button" at bounding box center [809, 166] width 13 height 12
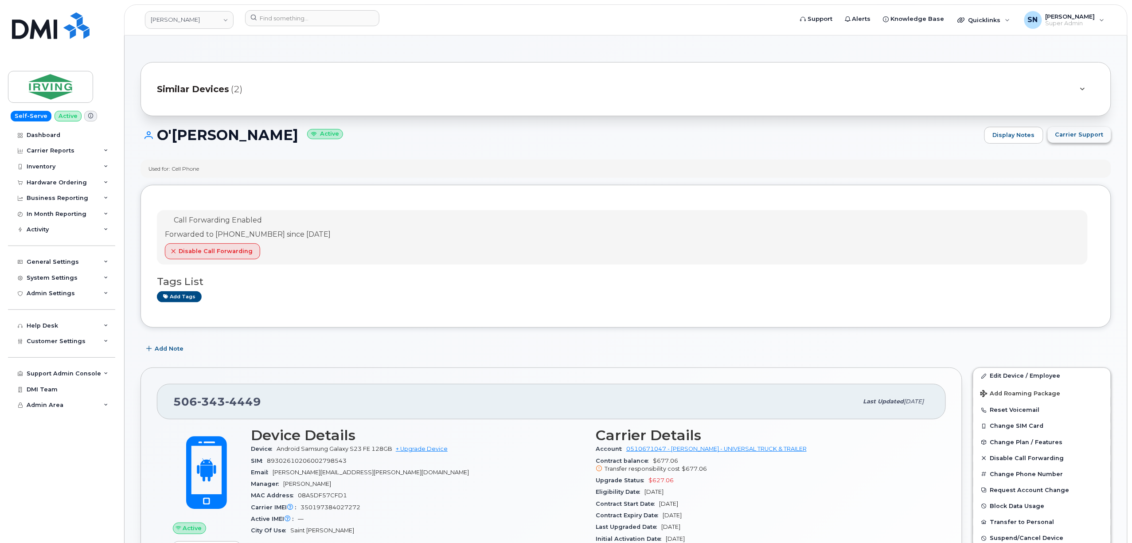
click at [1052, 137] on button "Carrier Support" at bounding box center [1079, 135] width 63 height 16
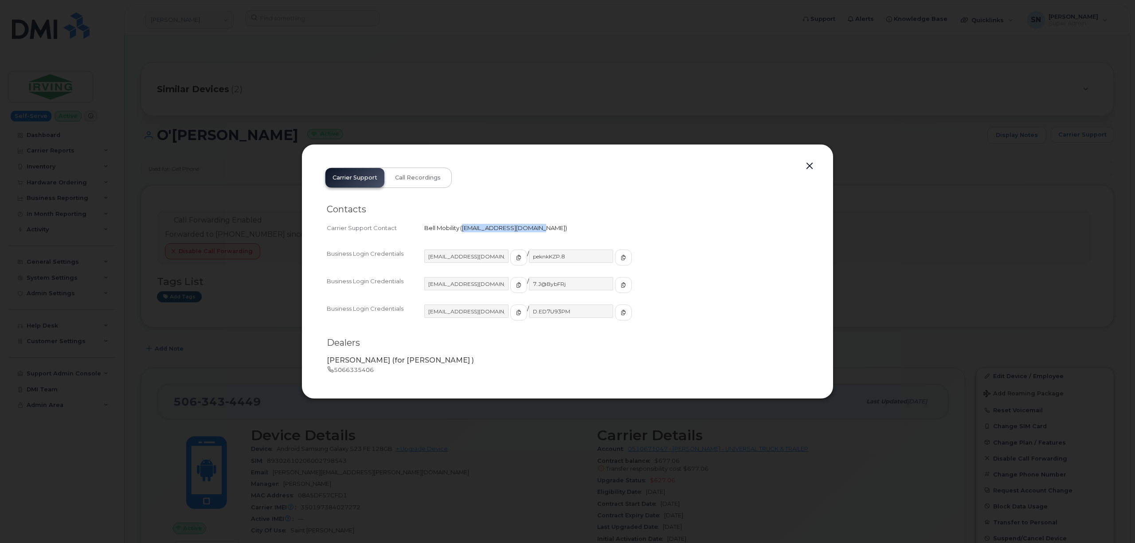
drag, startPoint x: 463, startPoint y: 228, endPoint x: 539, endPoint y: 238, distance: 76.9
click at [539, 241] on div "Contacts Carrier Support Contact Bell Mobility   wirelessbbmcare@bell.ca" at bounding box center [567, 289] width 481 height 97
copy span "wirelessbbmcare@bell.ca"
click at [807, 166] on button "button" at bounding box center [809, 166] width 13 height 12
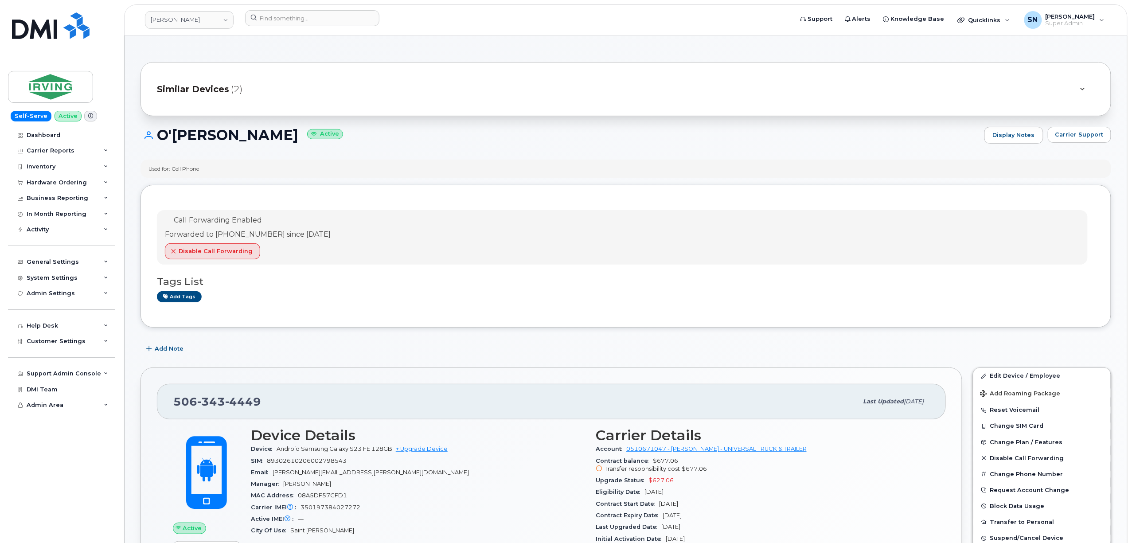
click at [430, 133] on h1 "O'Neil O'Gilvie Active" at bounding box center [561, 135] width 840 height 16
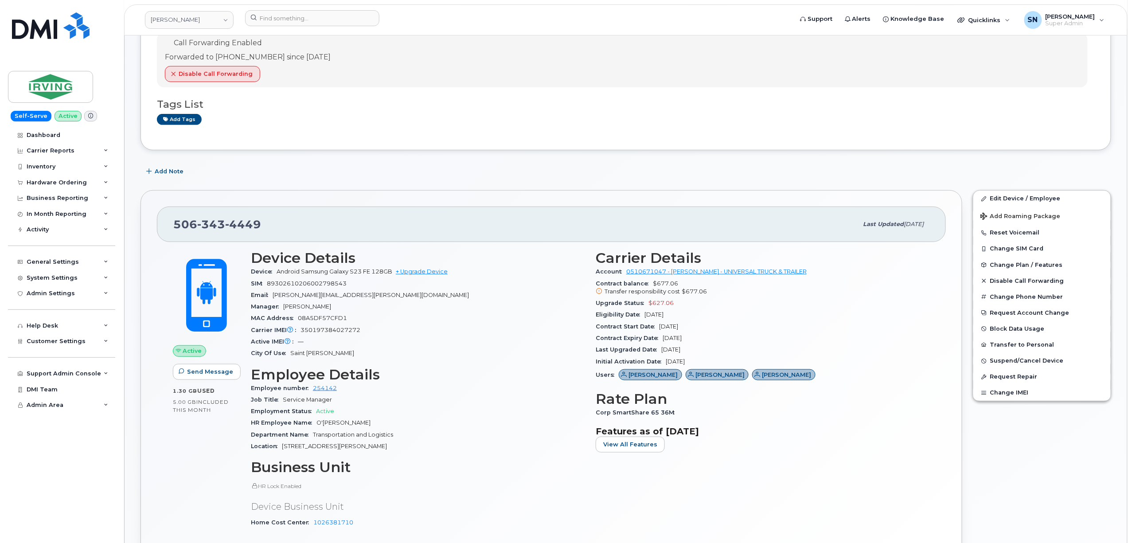
scroll to position [59, 0]
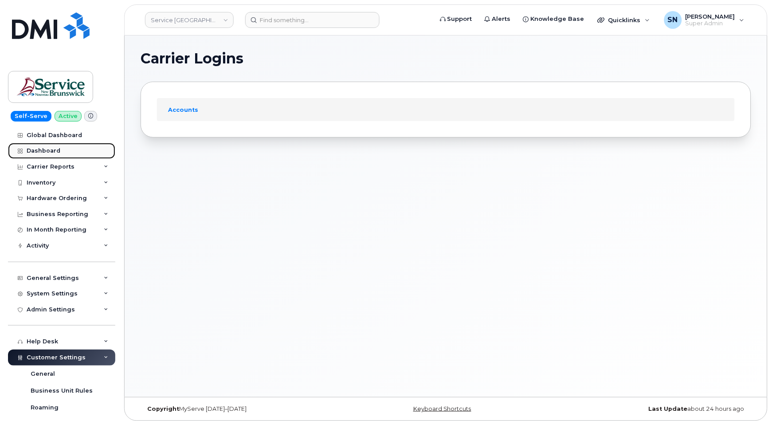
click at [40, 151] on div "Dashboard" at bounding box center [44, 150] width 34 height 7
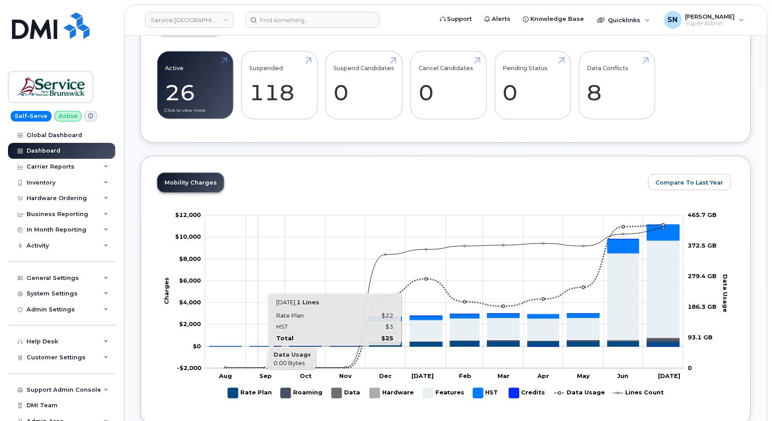
scroll to position [118, 0]
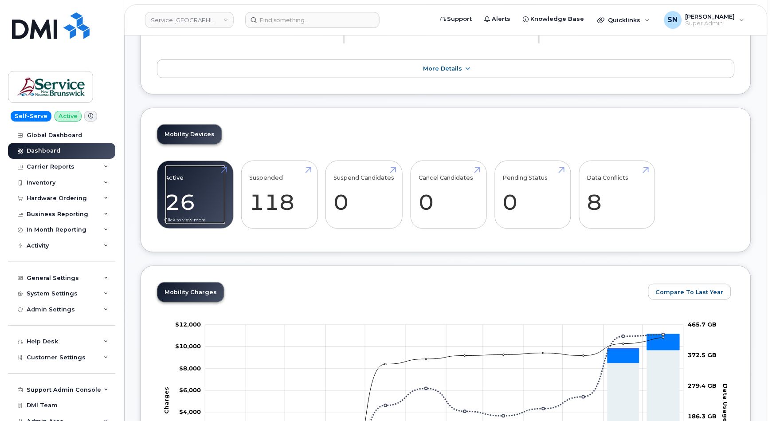
click at [207, 190] on link "Active 26" at bounding box center [195, 194] width 60 height 59
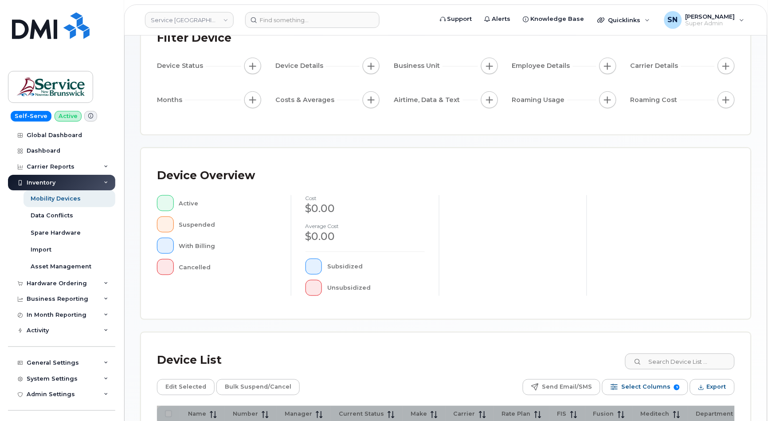
scroll to position [192, 0]
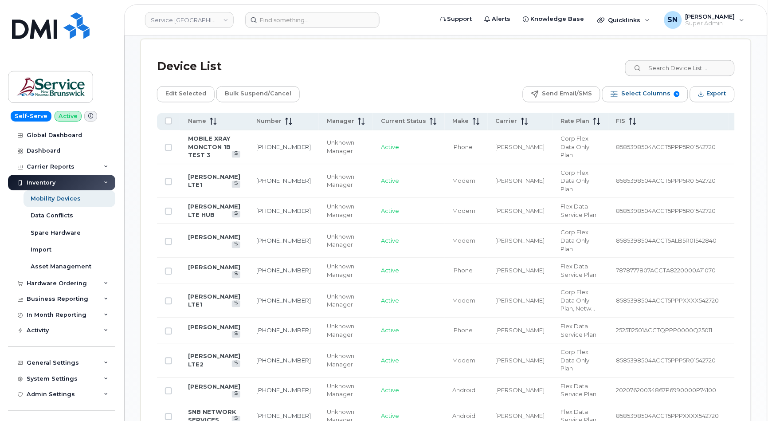
scroll to position [428, 0]
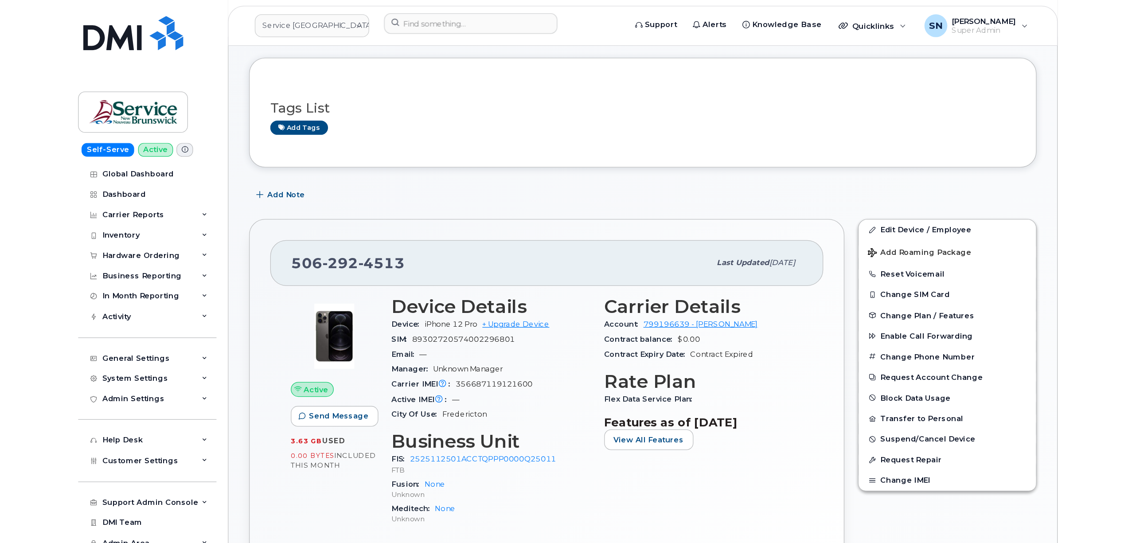
scroll to position [59, 0]
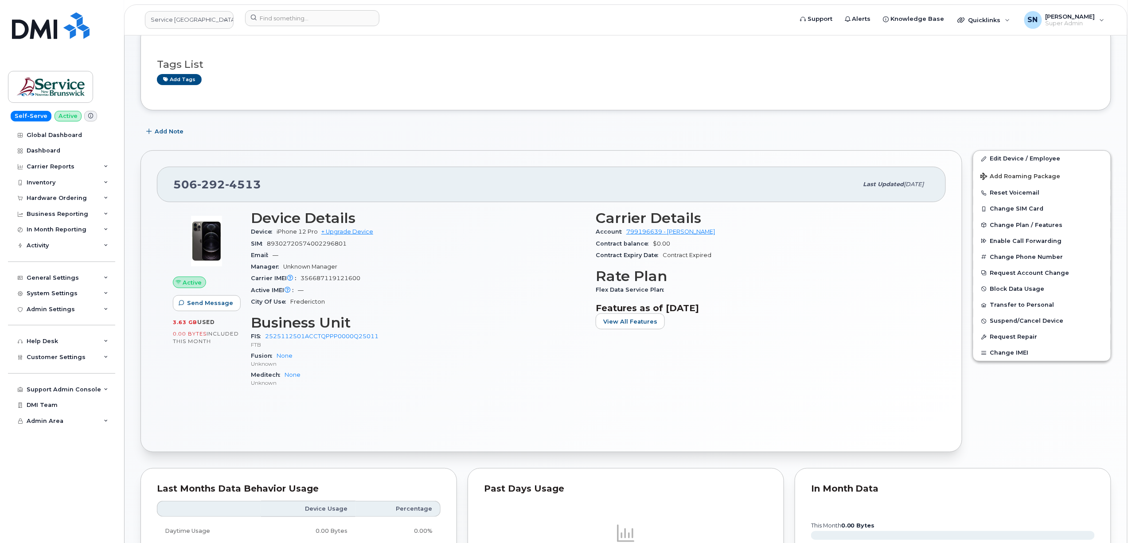
click at [445, 145] on div "Tags List Add tags Add Note [PHONE_NUMBER] Last updated [DATE] Active Send Mess…" at bounding box center [626, 481] width 971 height 912
click at [430, 185] on div "[PHONE_NUMBER]" at bounding box center [515, 184] width 685 height 19
click at [284, 22] on input at bounding box center [312, 18] width 134 height 16
paste input "5066517922"
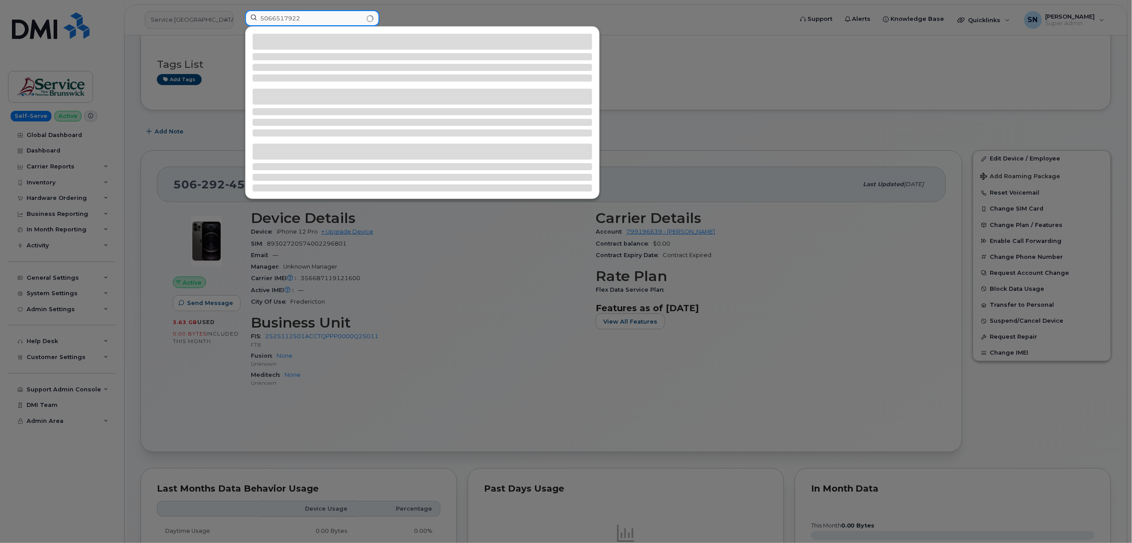
type input "5066517922"
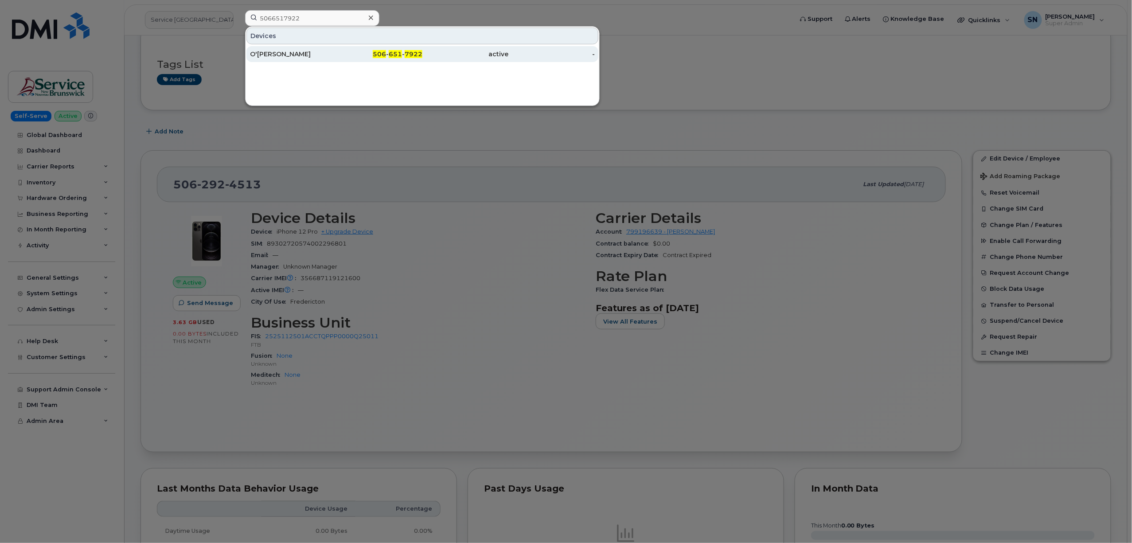
click at [336, 50] on div "O'[PERSON_NAME]" at bounding box center [379, 54] width 86 height 16
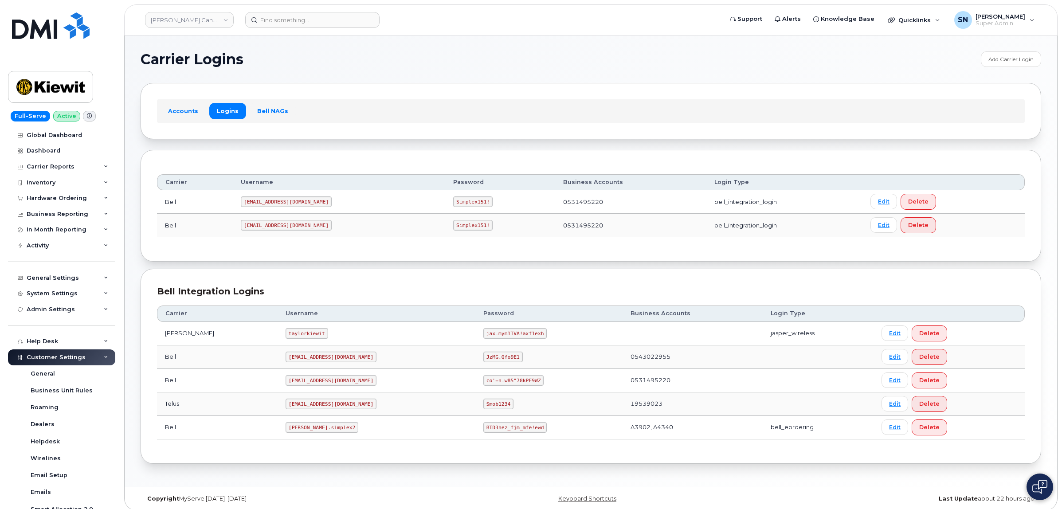
scroll to position [178, 0]
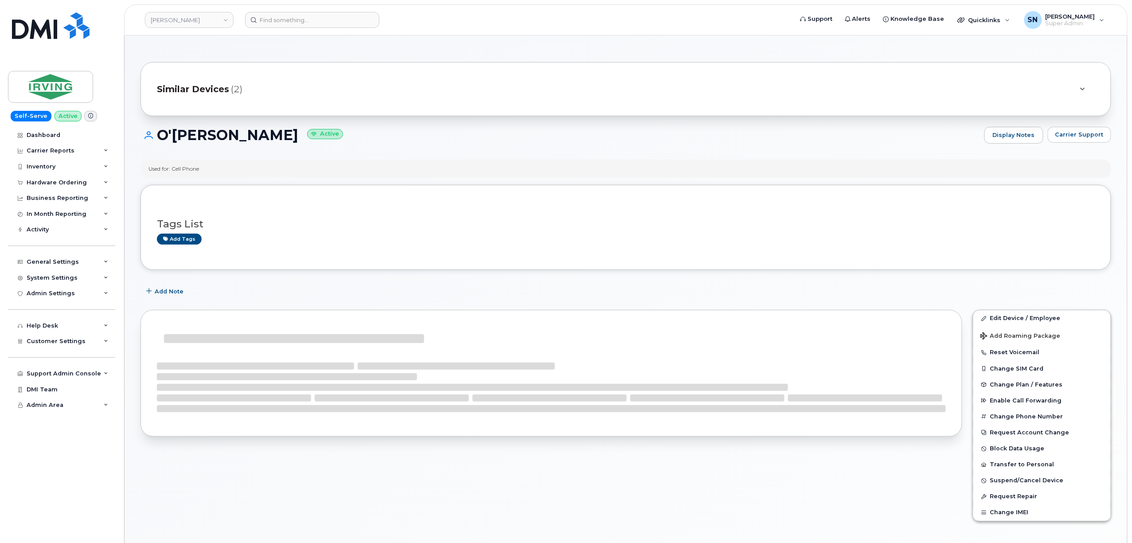
click at [308, 182] on div "Used for: Cell Phone Tags List Add tags Add Note Edit Device / Employee Add Roa…" at bounding box center [626, 538] width 971 height 756
click at [1088, 139] on span "Carrier Support" at bounding box center [1079, 134] width 48 height 8
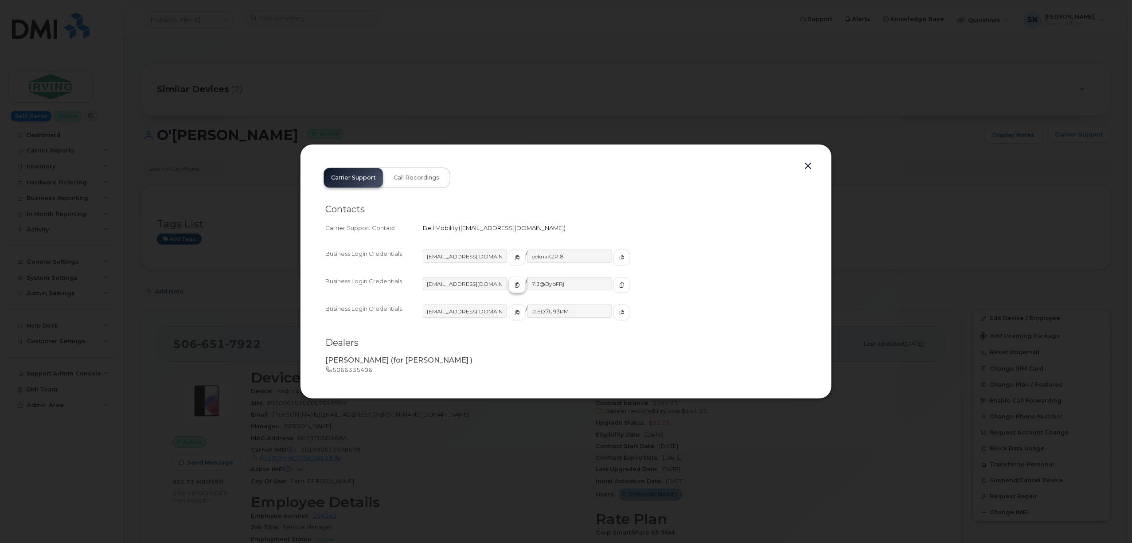
click at [509, 287] on button "button" at bounding box center [517, 285] width 17 height 16
click at [619, 286] on icon "button" at bounding box center [621, 284] width 5 height 5
drag, startPoint x: 809, startPoint y: 165, endPoint x: 801, endPoint y: 167, distance: 9.0
click at [809, 165] on button "button" at bounding box center [807, 166] width 13 height 12
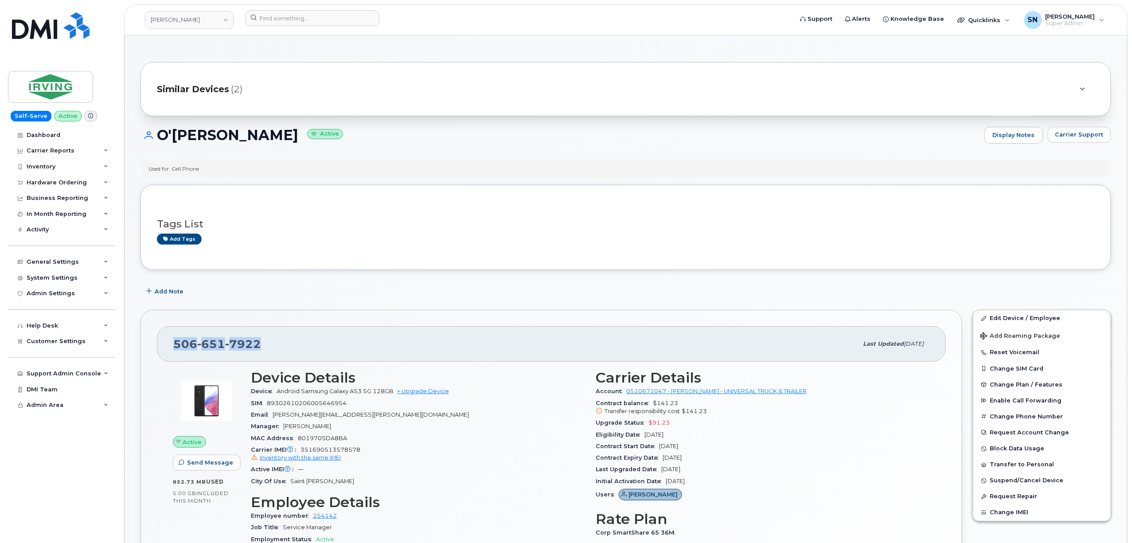
drag, startPoint x: 176, startPoint y: 344, endPoint x: 261, endPoint y: 348, distance: 84.3
click at [261, 348] on div "506 651 7922" at bounding box center [515, 344] width 685 height 19
copy span "506 651 7922"
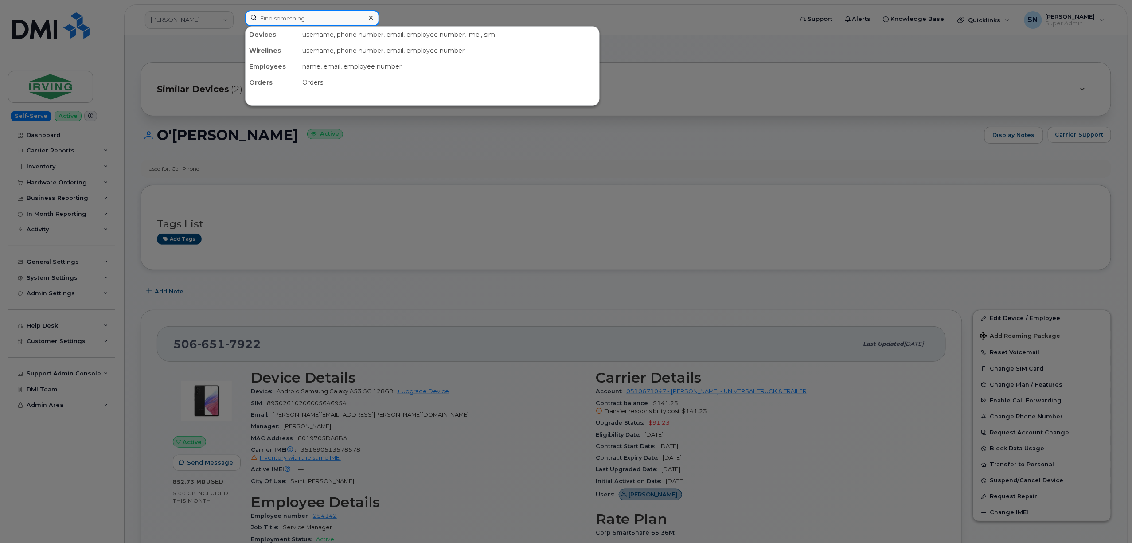
click at [297, 13] on input at bounding box center [312, 18] width 134 height 16
paste input "5063434449"
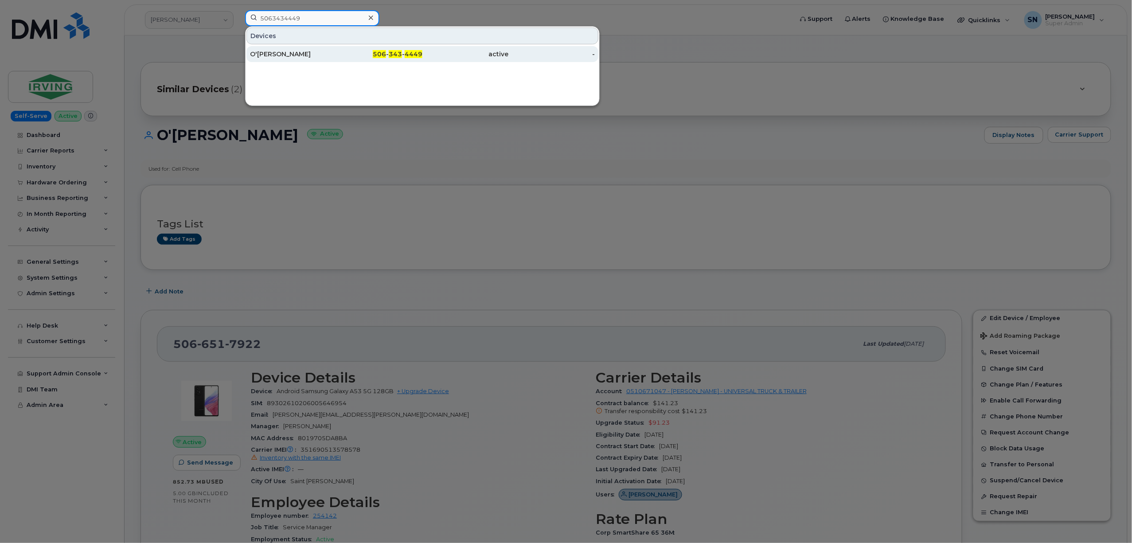
type input "5063434449"
click at [293, 51] on div "O'Neil O'Gilvie" at bounding box center [293, 54] width 86 height 9
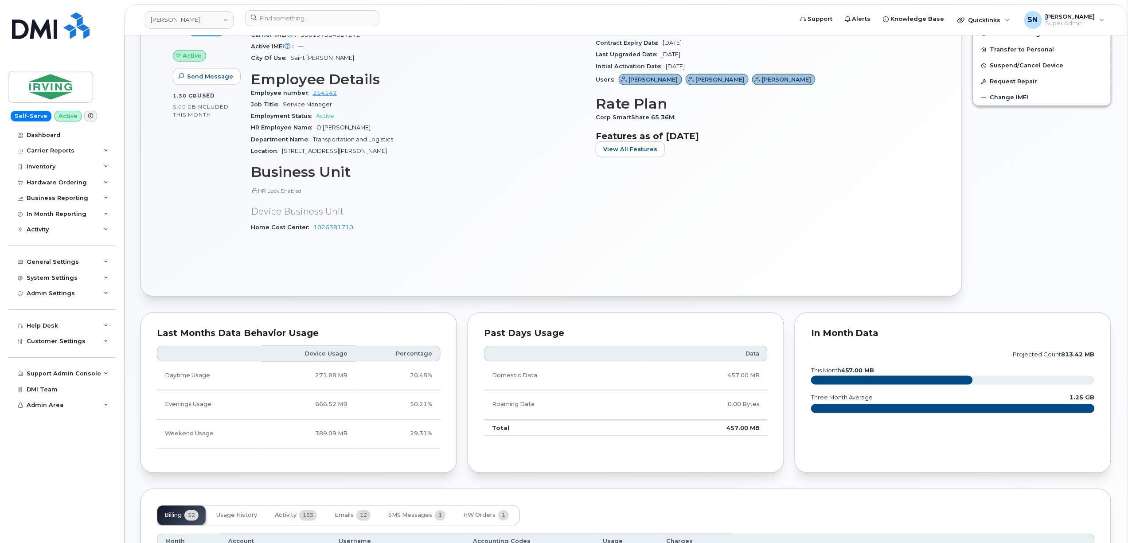
scroll to position [709, 0]
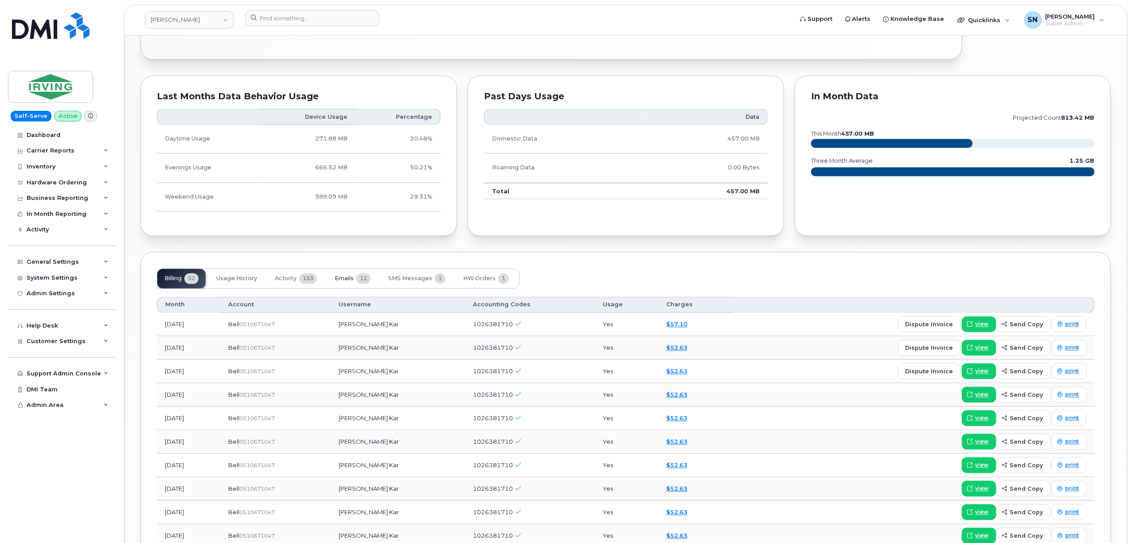
click at [335, 282] on button "Emails 12" at bounding box center [353, 279] width 50 height 20
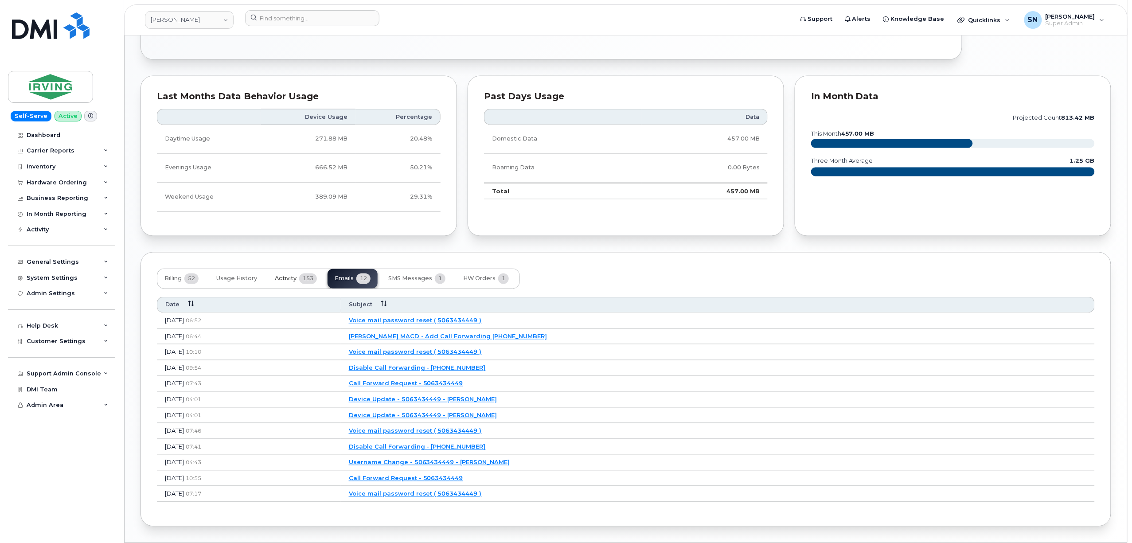
click at [285, 274] on button "Activity 153" at bounding box center [296, 279] width 56 height 20
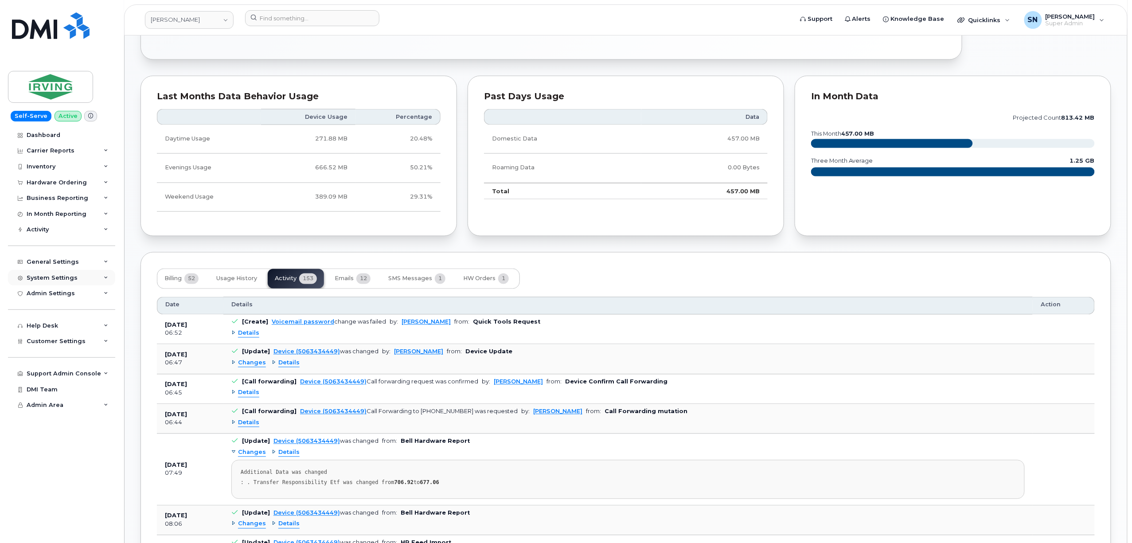
click at [41, 275] on div "System Settings" at bounding box center [52, 277] width 51 height 7
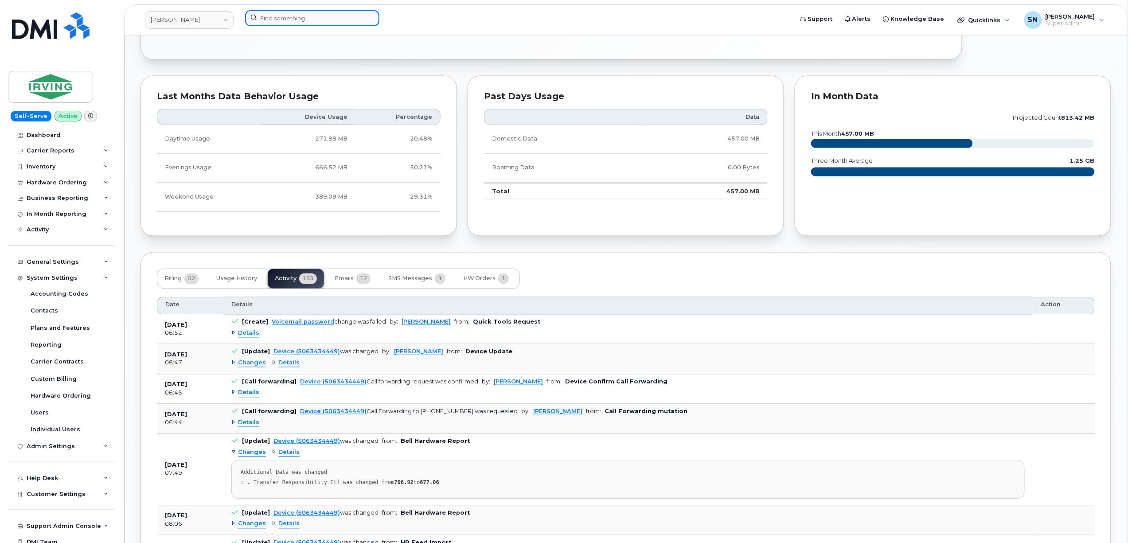
click at [324, 17] on input at bounding box center [312, 18] width 134 height 16
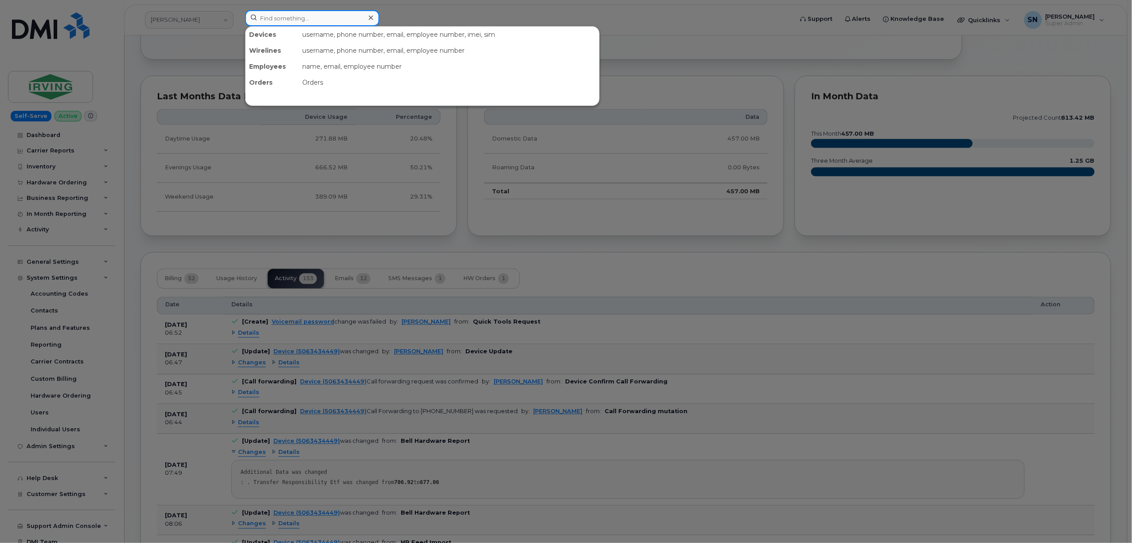
paste input "5066517922"
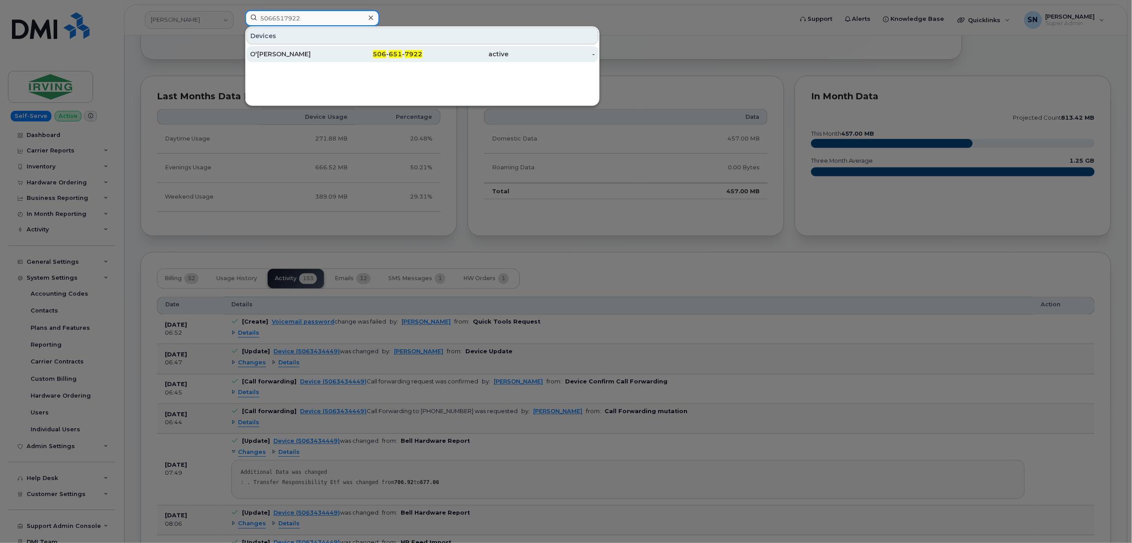
type input "5066517922"
click at [336, 59] on div "O'Neil O'Gilvie" at bounding box center [379, 54] width 86 height 16
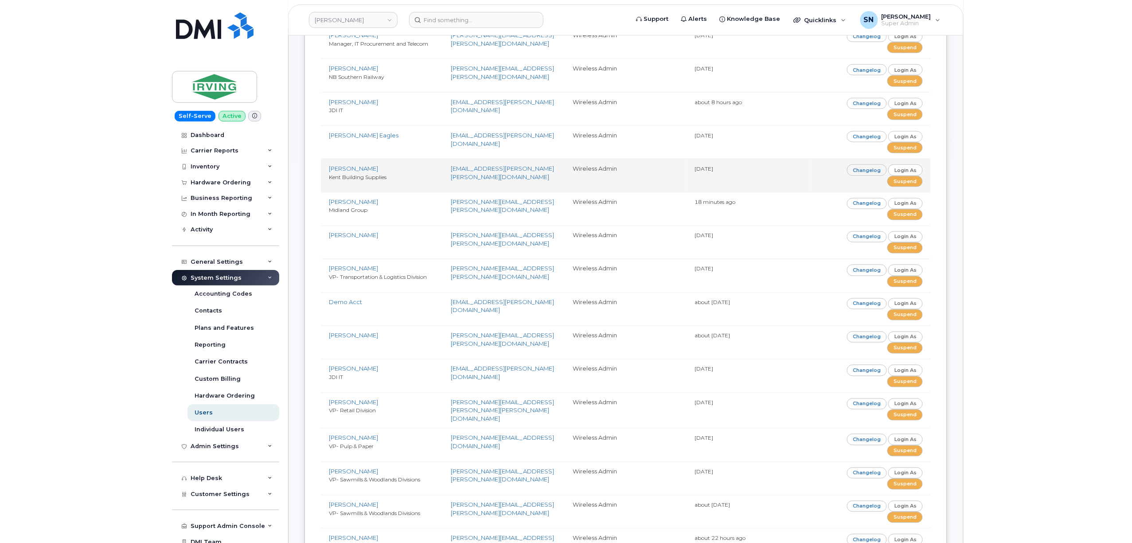
scroll to position [355, 0]
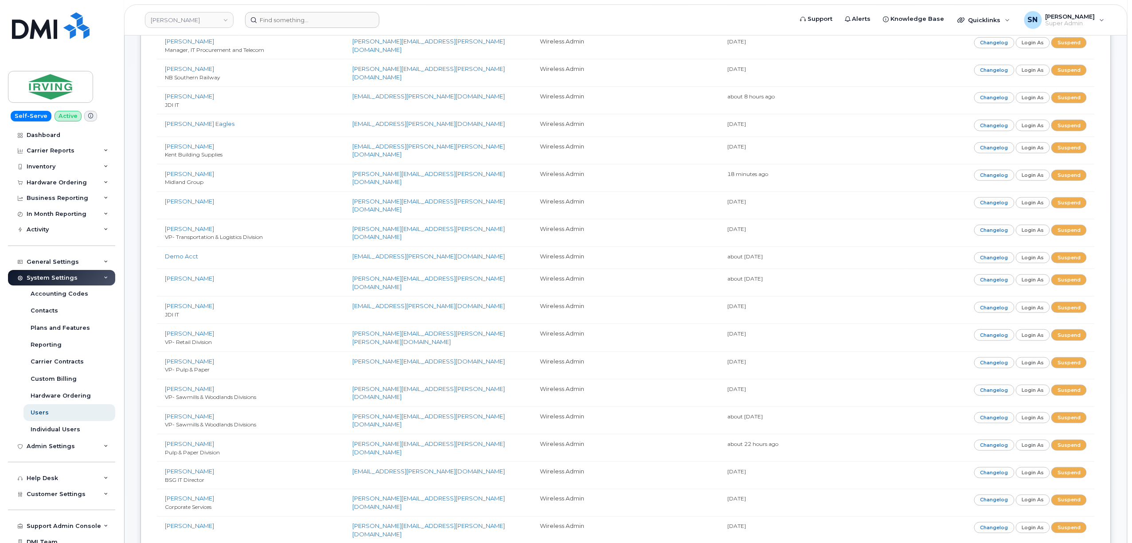
click at [739, 15] on form at bounding box center [516, 20] width 542 height 16
click at [733, 8] on header "[PERSON_NAME] Support Alerts Knowledge Base Quicklinks Suspend / Cancel Device …" at bounding box center [626, 19] width 1004 height 31
click at [758, 9] on header "[PERSON_NAME] Support Alerts Knowledge Base Quicklinks Suspend / Cancel Device …" at bounding box center [626, 19] width 1004 height 31
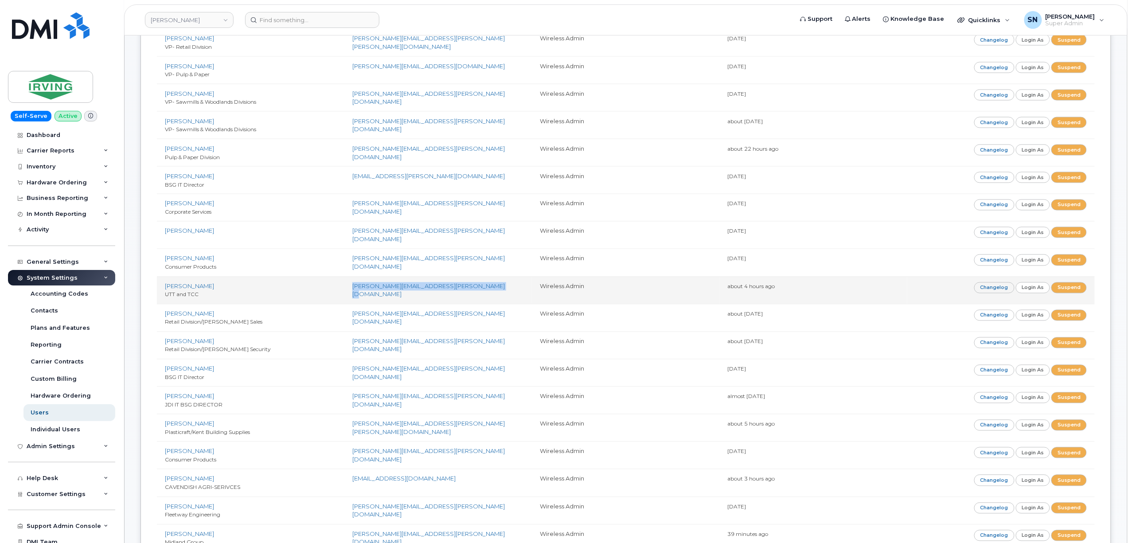
drag, startPoint x: 352, startPoint y: 270, endPoint x: 483, endPoint y: 276, distance: 131.3
click at [483, 277] on td "[PERSON_NAME][EMAIL_ADDRESS][PERSON_NAME][DOMAIN_NAME]" at bounding box center [438, 290] width 188 height 27
copy link "[PERSON_NAME][EMAIL_ADDRESS][PERSON_NAME][DOMAIN_NAME]"
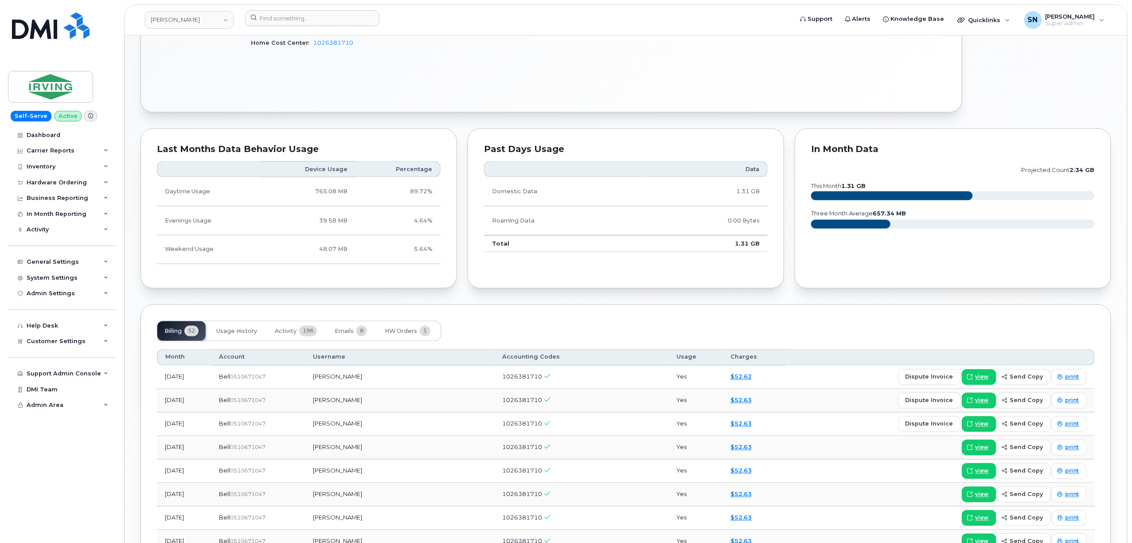
scroll to position [709, 0]
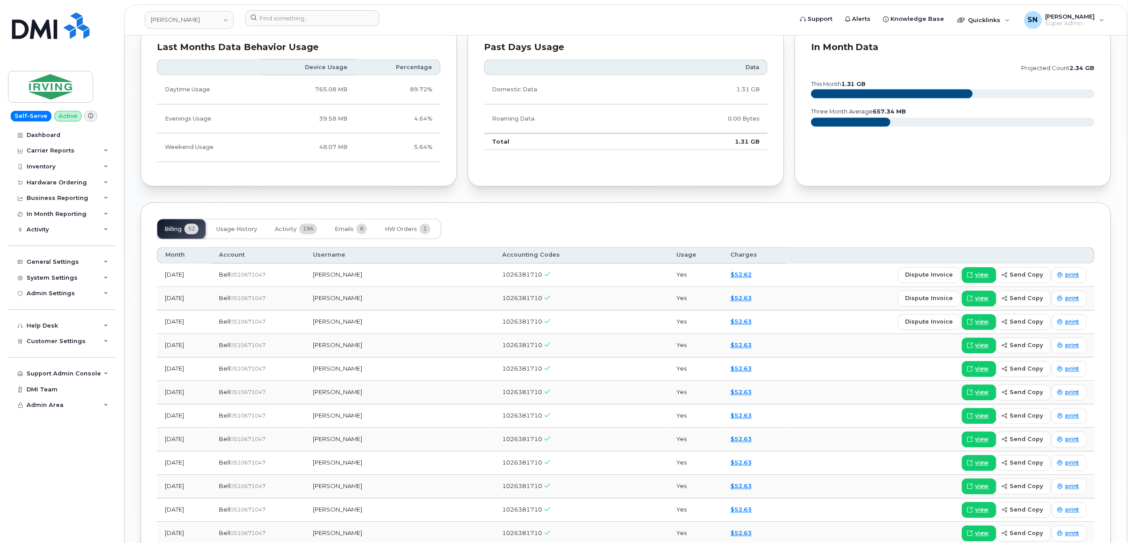
click at [282, 239] on button "Activity 196" at bounding box center [296, 229] width 56 height 20
